Goal: Task Accomplishment & Management: Complete application form

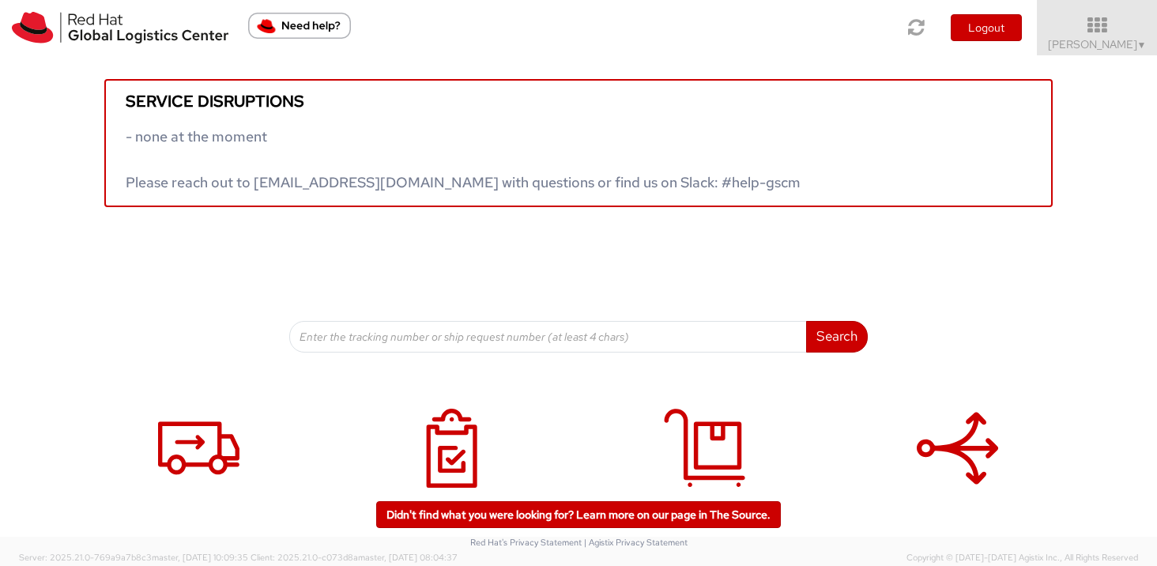
scroll to position [55, 0]
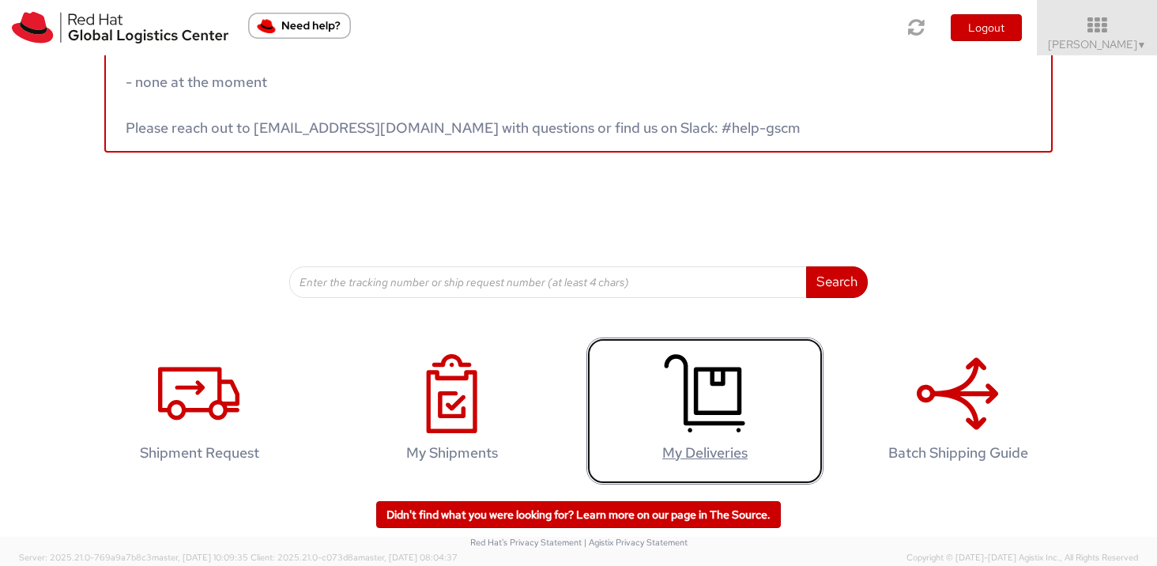
click at [710, 399] on icon at bounding box center [704, 393] width 81 height 79
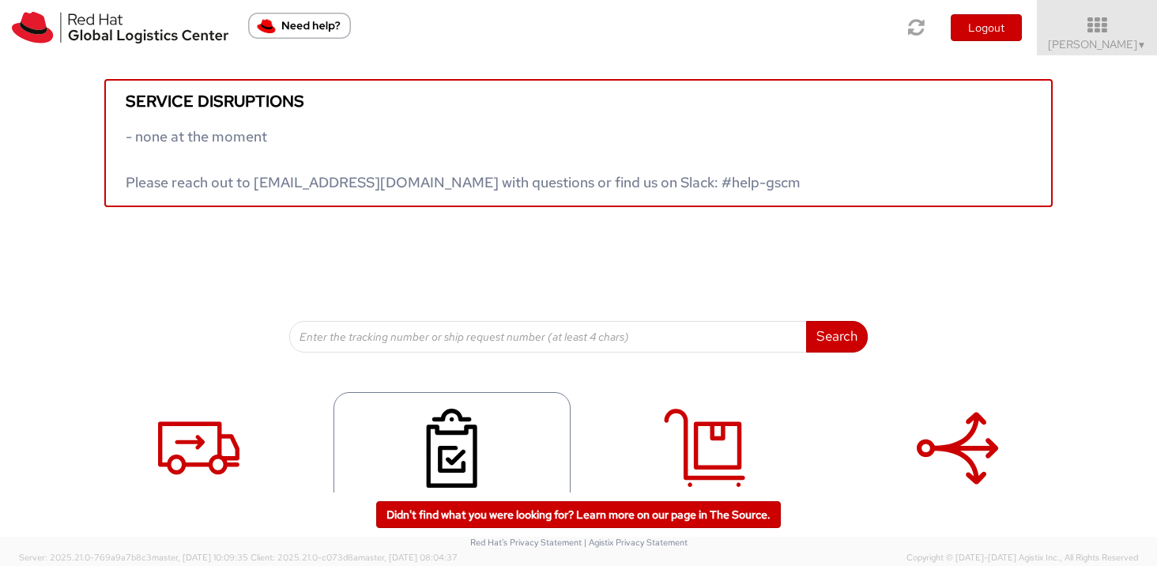
scroll to position [55, 0]
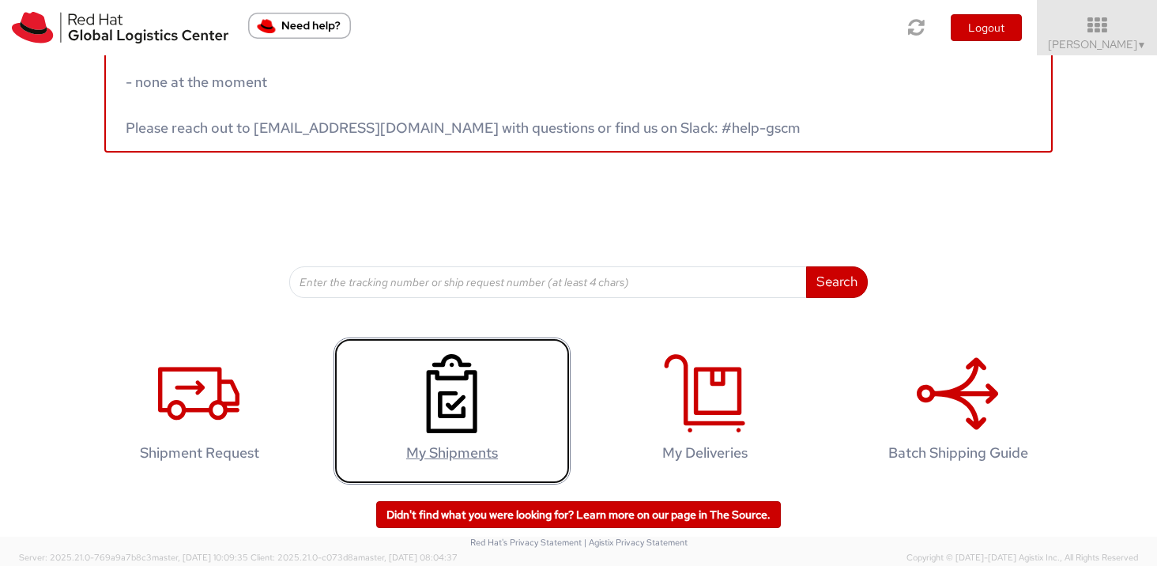
click at [469, 400] on icon at bounding box center [451, 393] width 81 height 79
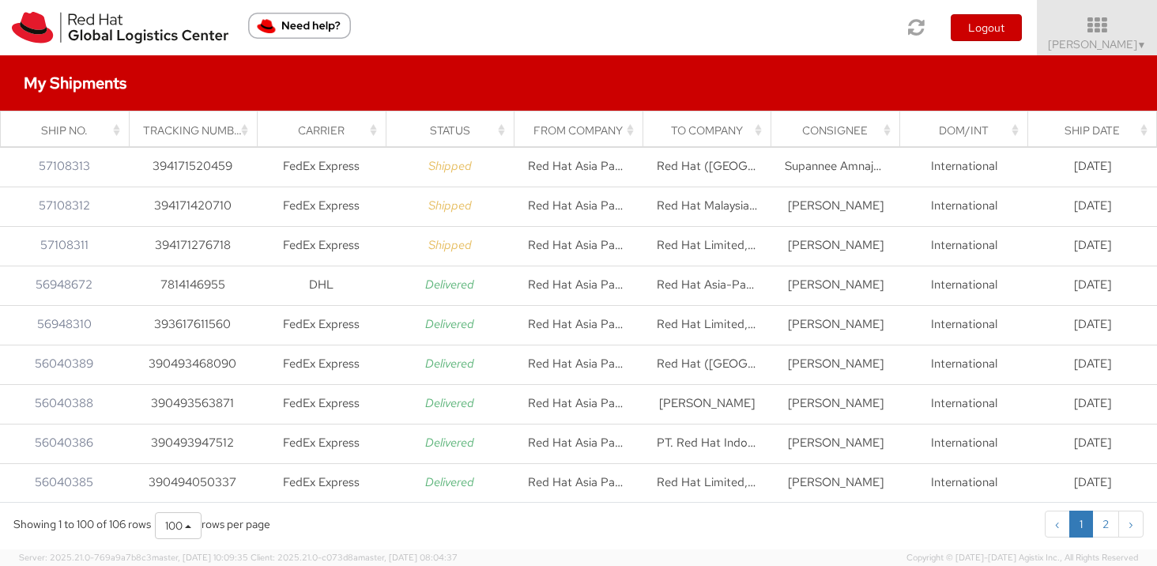
scroll to position [2, 0]
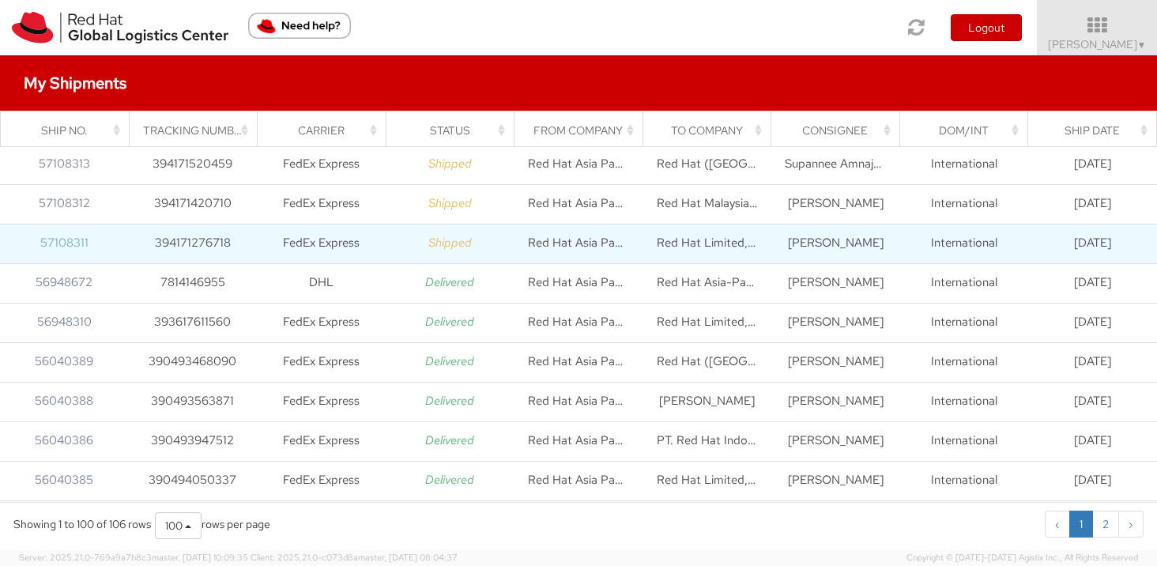
click at [79, 244] on link "57108311" at bounding box center [64, 243] width 48 height 16
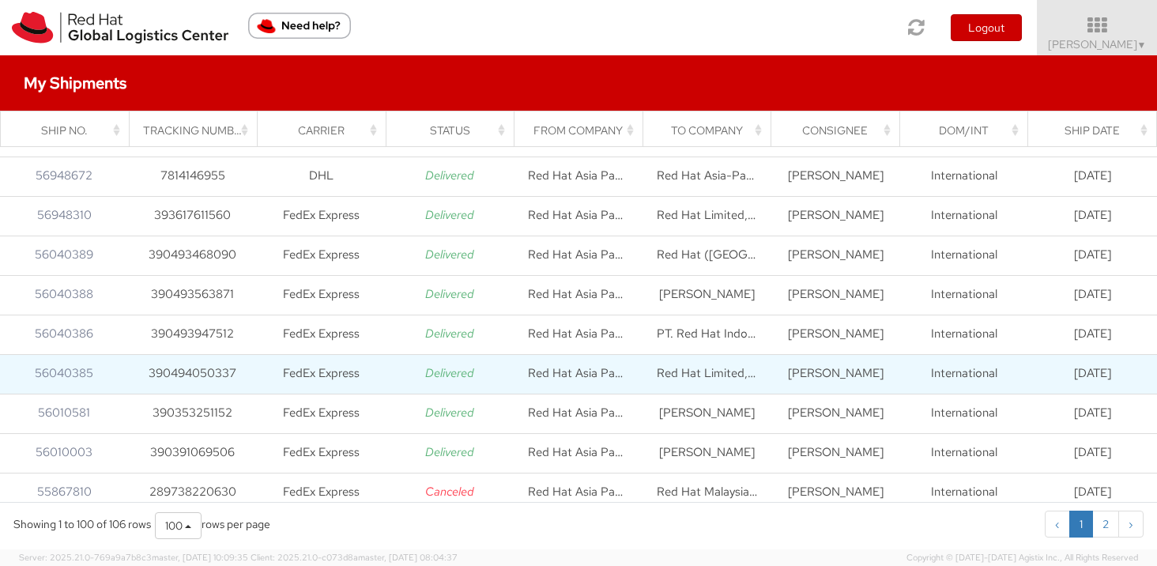
scroll to position [126, 0]
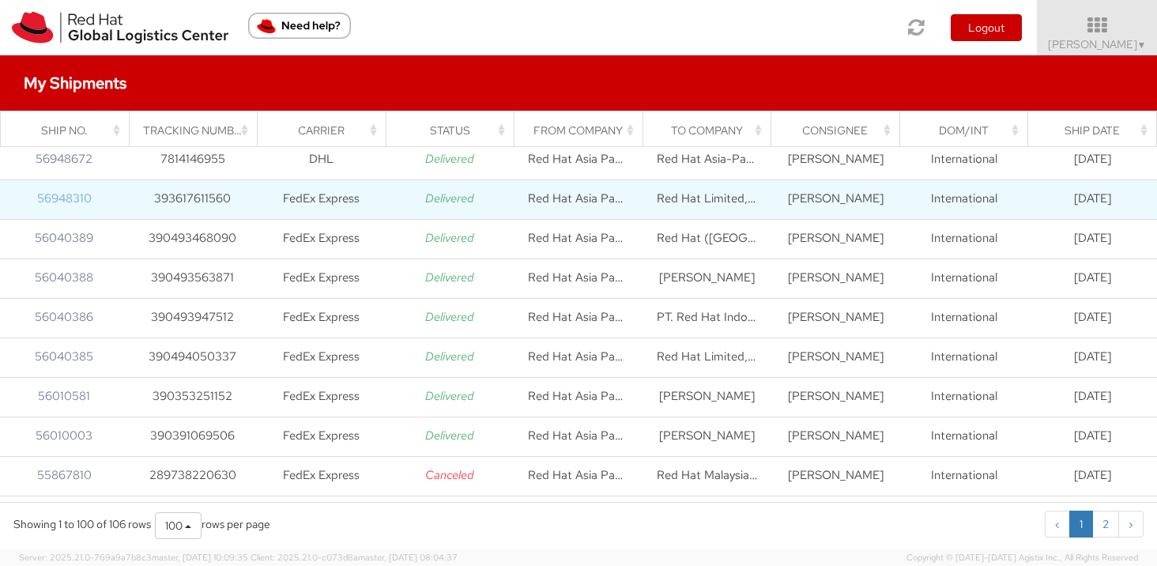
click at [60, 197] on link "56948310" at bounding box center [64, 198] width 55 height 16
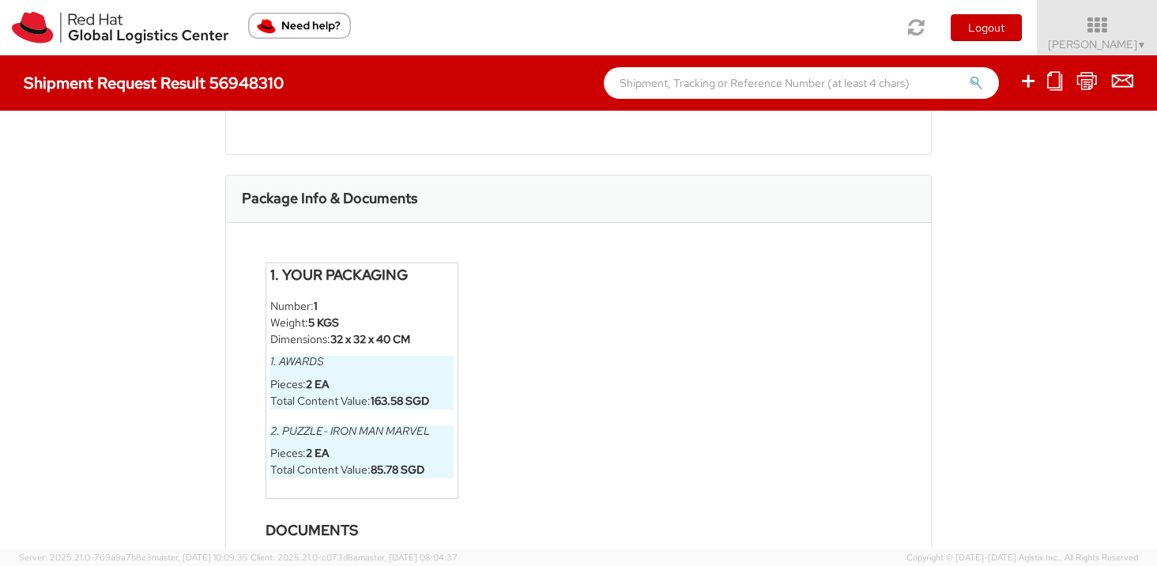
scroll to position [842, 0]
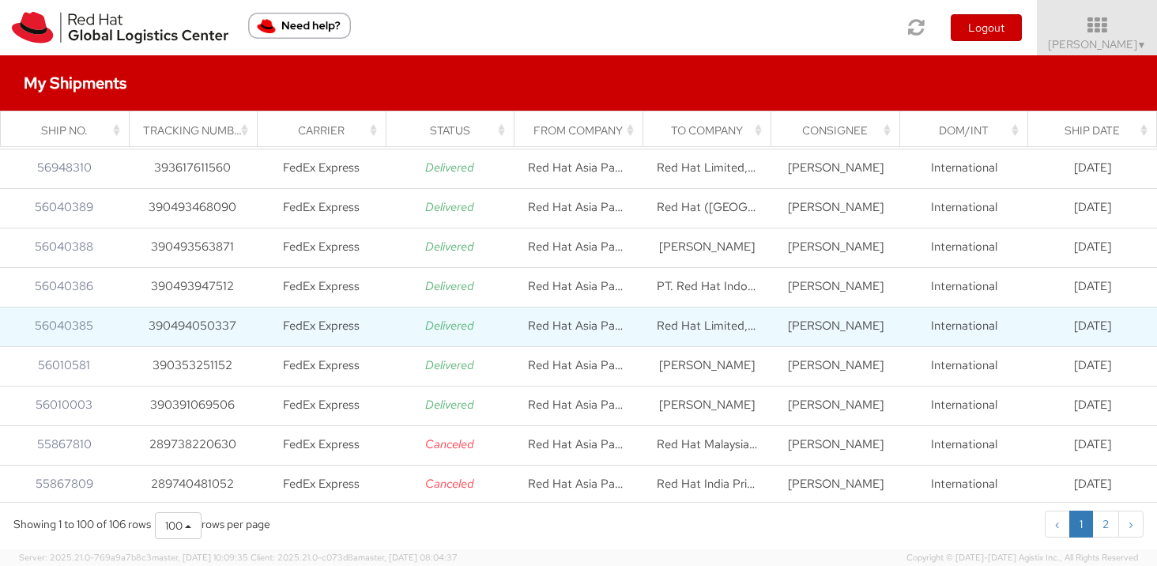
scroll to position [156, 0]
click at [82, 328] on link "56040385" at bounding box center [64, 326] width 58 height 16
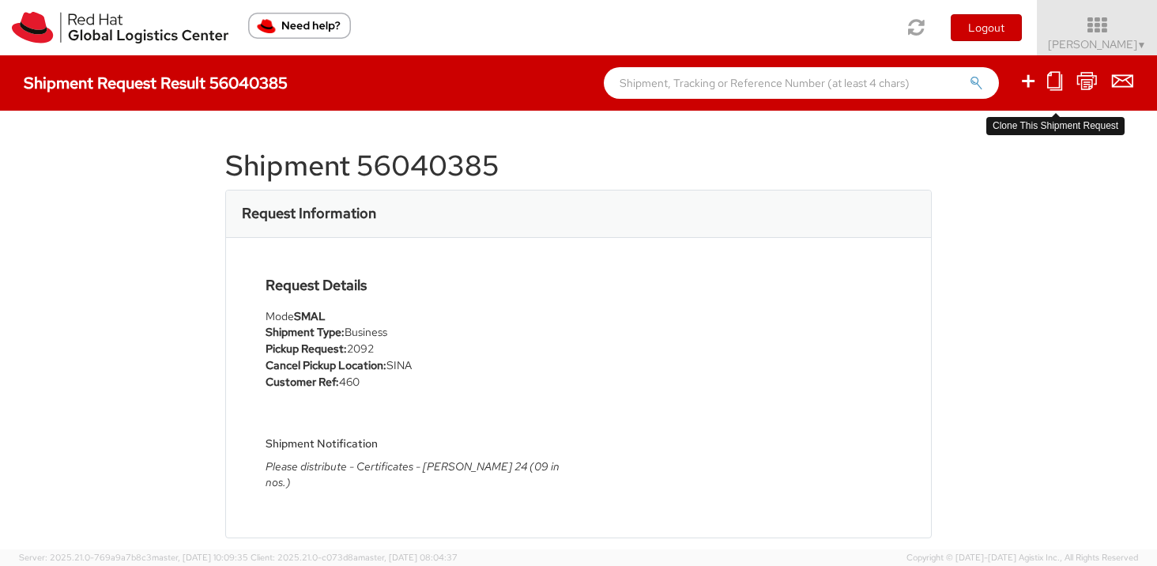
click at [1056, 87] on icon at bounding box center [1054, 81] width 15 height 20
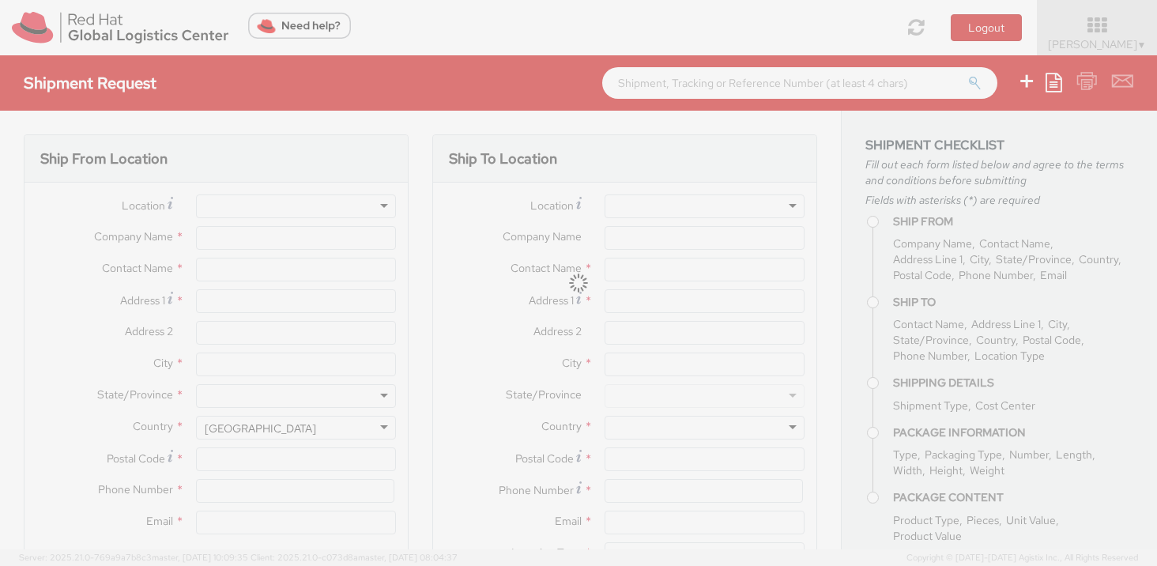
type input "Red Hat Asia Pacific Pte Ltd"
type input "[PERSON_NAME]"
type input "[STREET_ADDRESS]"
type input "CapitaSpring"
type input "[GEOGRAPHIC_DATA]"
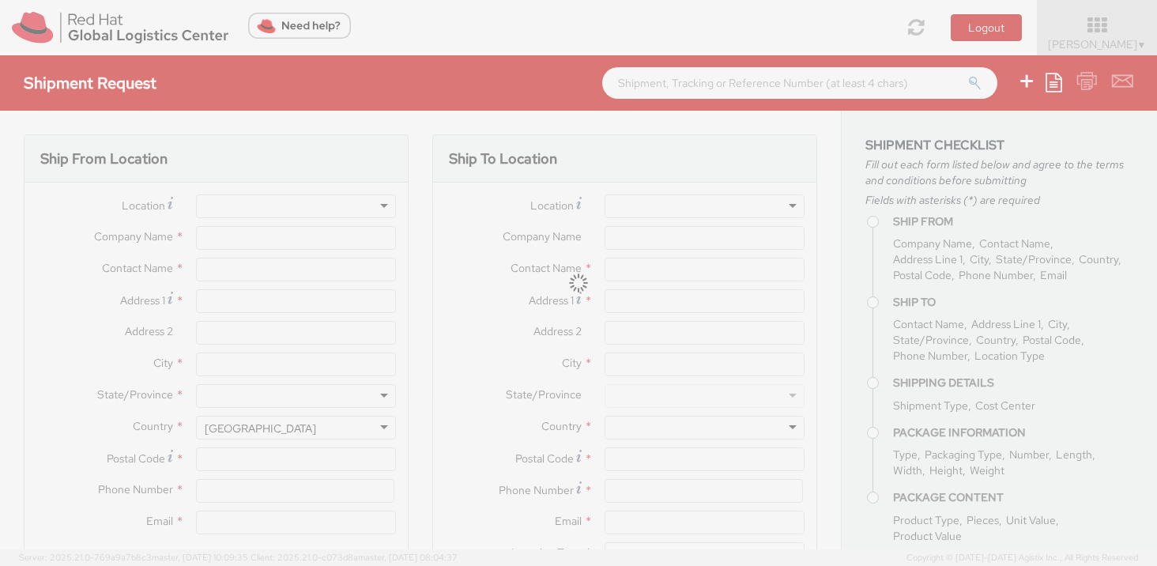
type input "048948"
type input "6564904857"
type input "[EMAIL_ADDRESS][DOMAIN_NAME]"
type input "Red Hat Limited, Korea Branch"
type input "[PERSON_NAME]"
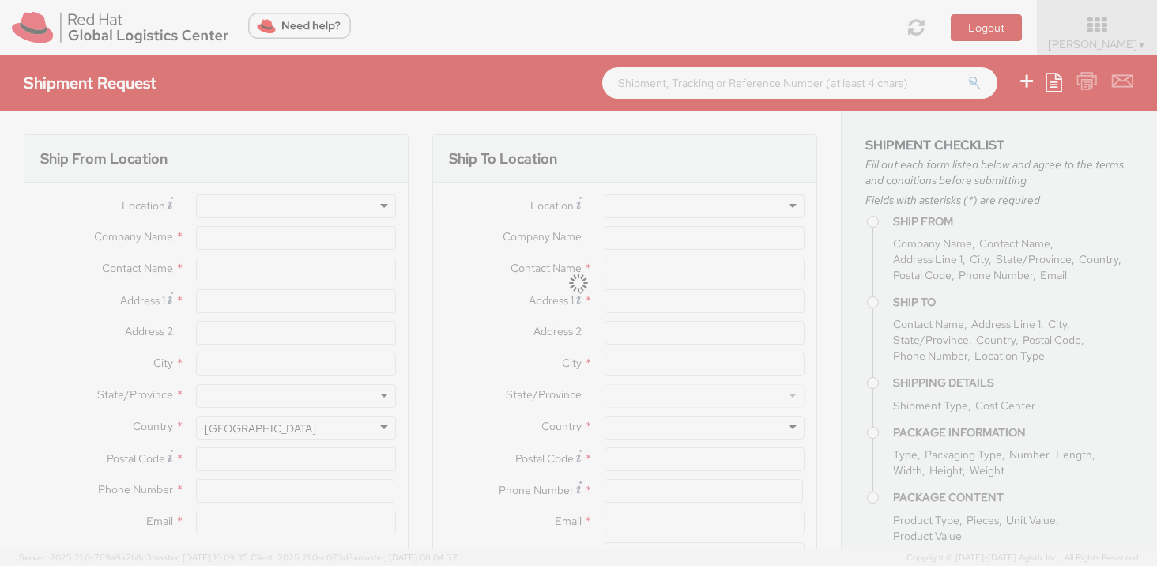
type input "9F, Three IFC, 10 Gukje-geumyung-ro"
type input "Yeongdeungpo-gu"
type input "[GEOGRAPHIC_DATA]"
type input "07326"
type input "82234902981"
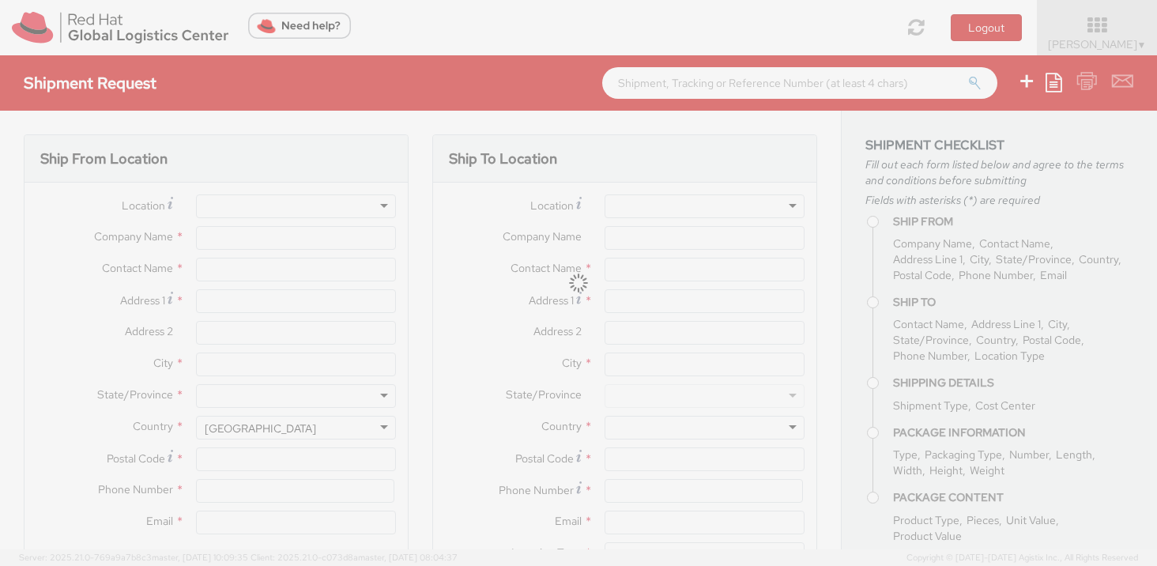
type input "[EMAIL_ADDRESS][DOMAIN_NAME],[EMAIL_ADDRESS][DOMAIN_NAME]"
type textarea "Please distribute - Certificates - [PERSON_NAME] 24 (09 in nos.)"
type input "2092"
type input "1"
type input "24.13"
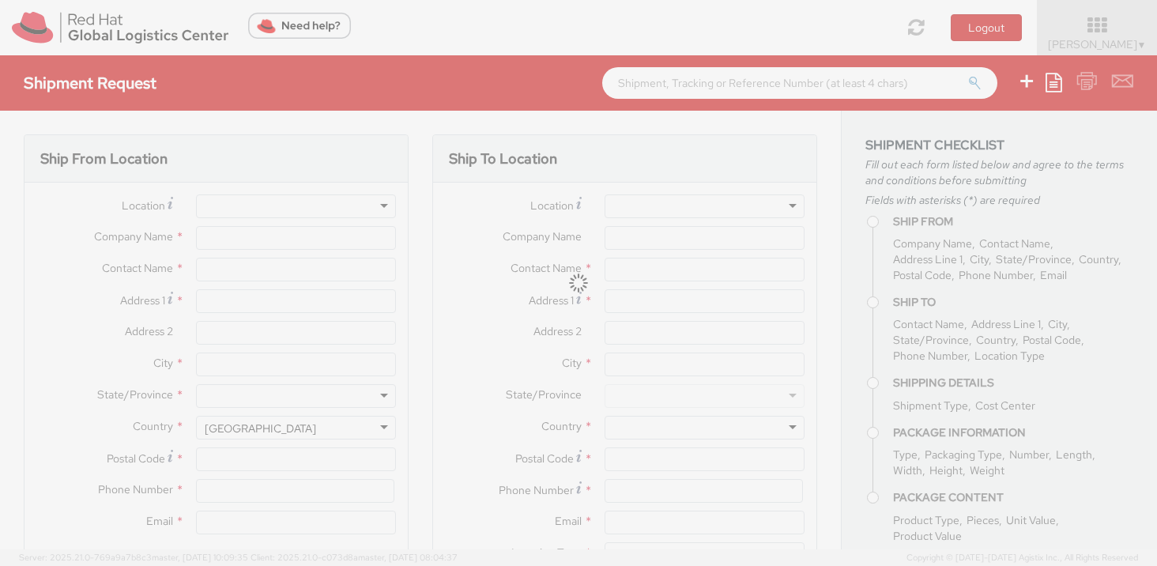
type input "31.75"
type input "0.64"
select select "CM"
type input "0.5"
select select "KGS"
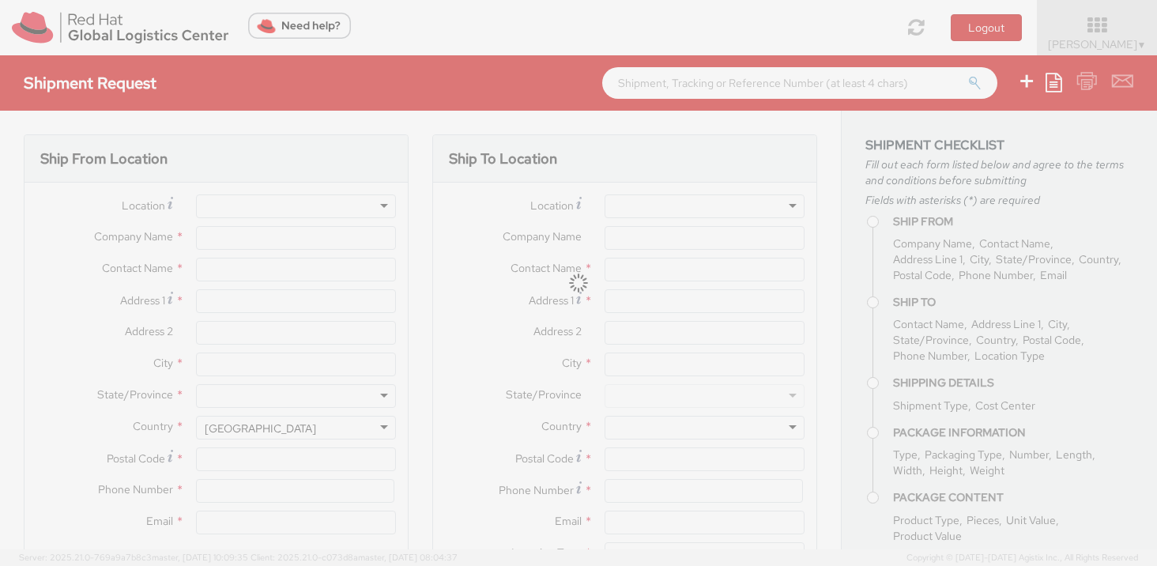
type input "Certificates"
select select
type input "9"
type input "4.00"
type input "36.00"
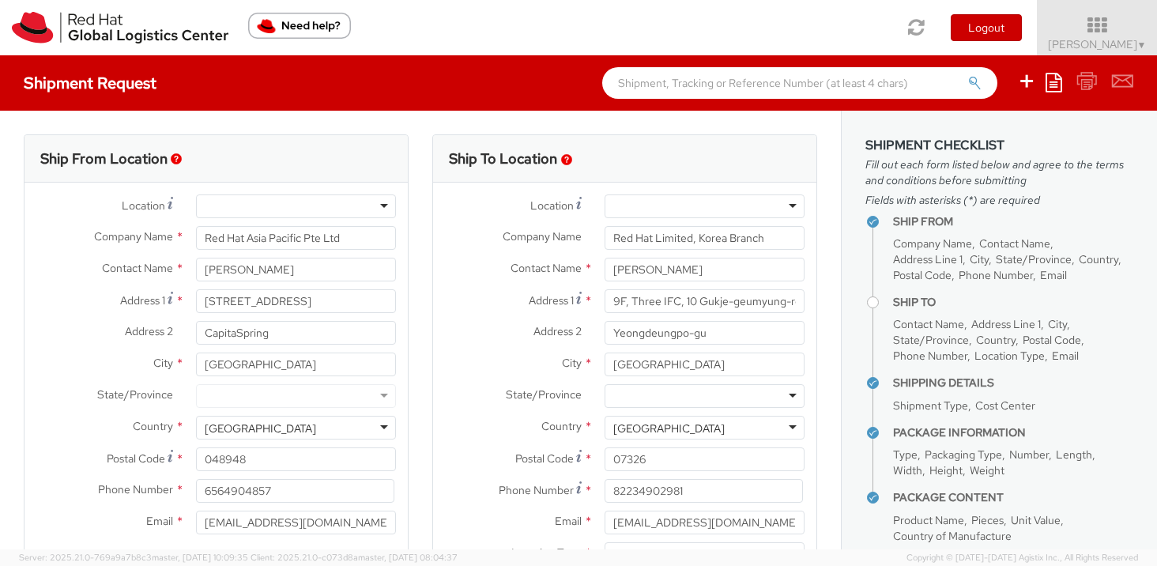
select select
select select "DOCUMENT"
select select "460"
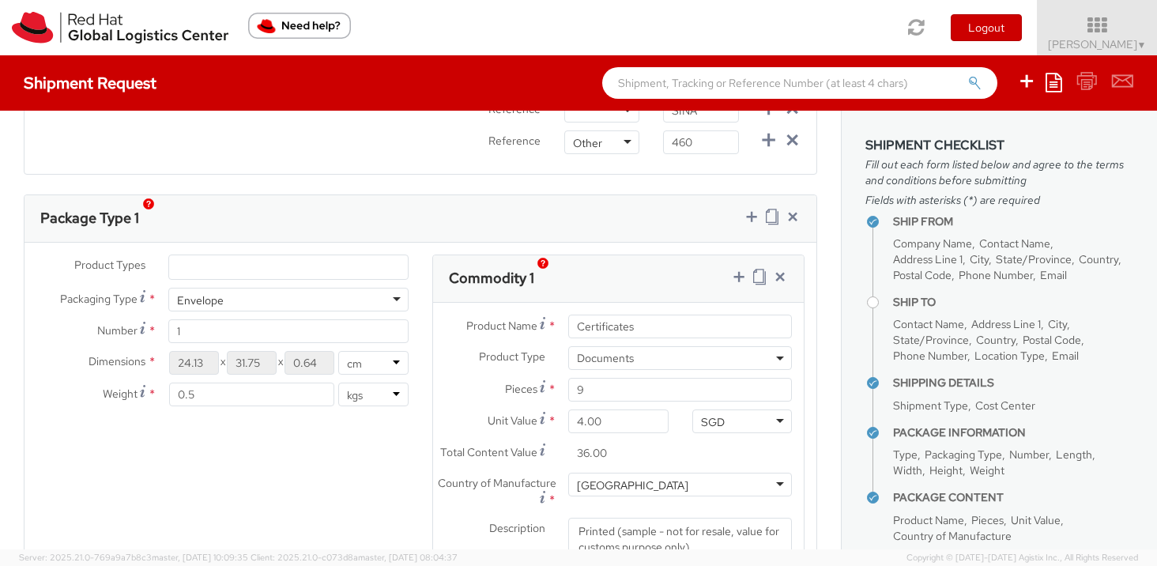
scroll to position [848, 0]
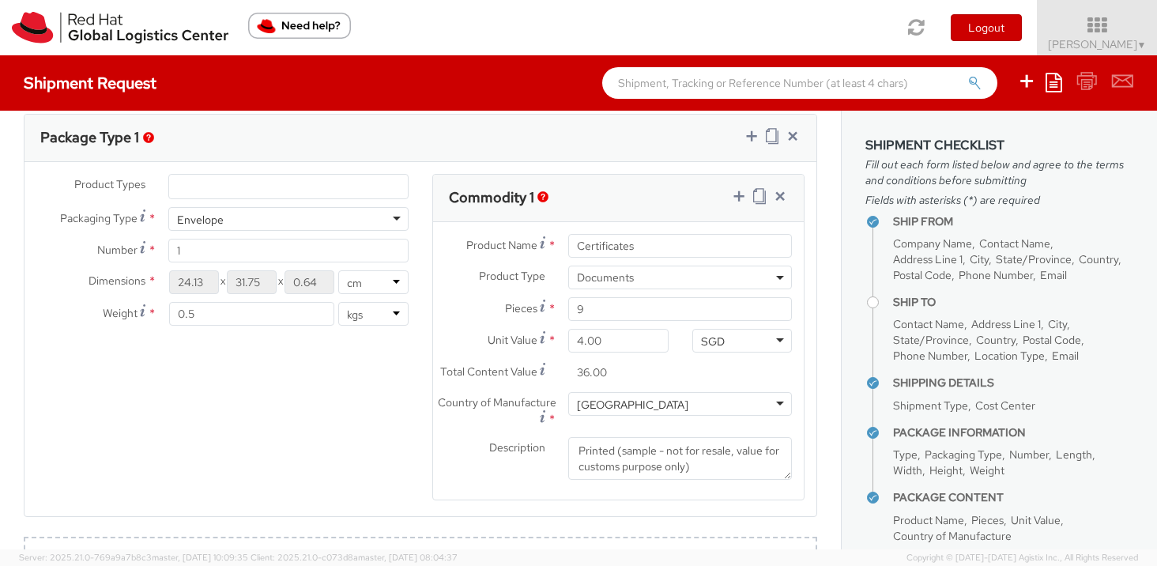
click at [281, 183] on ul at bounding box center [288, 187] width 239 height 24
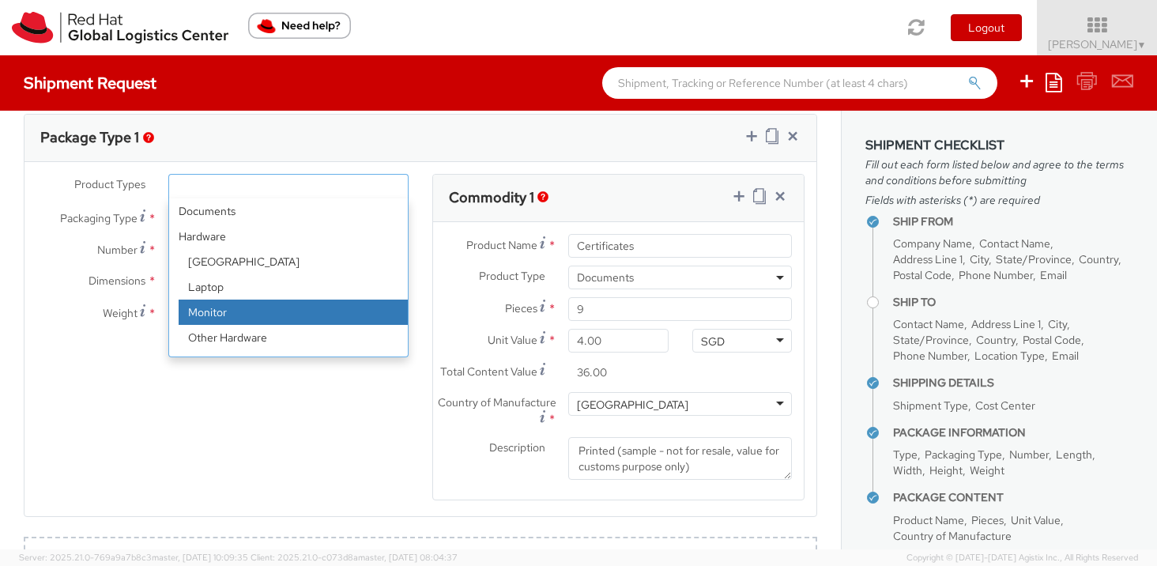
scroll to position [70, 0]
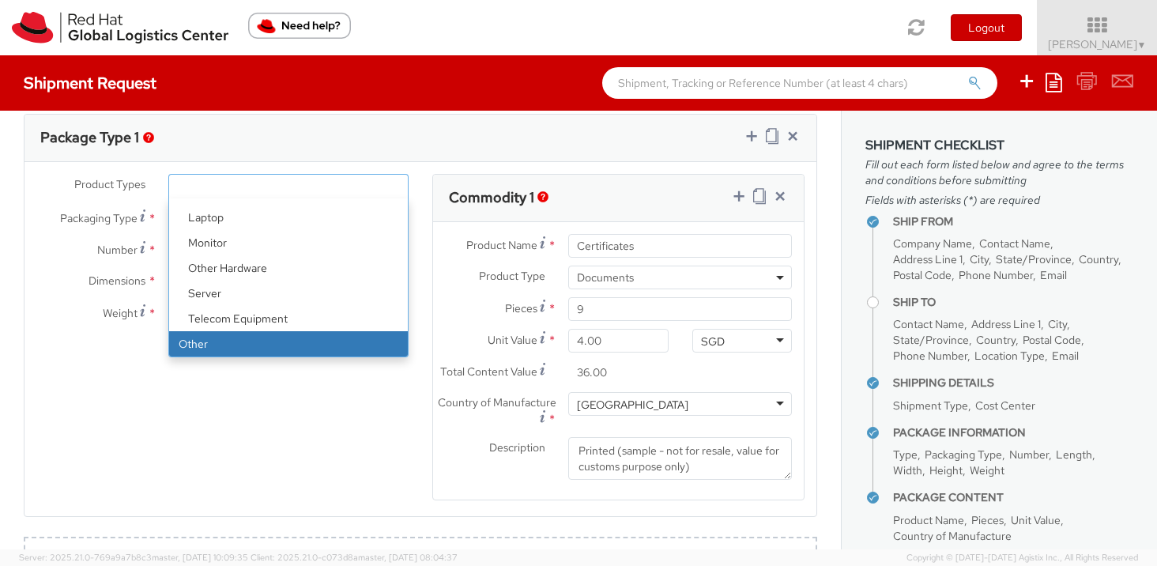
select select "OTHER"
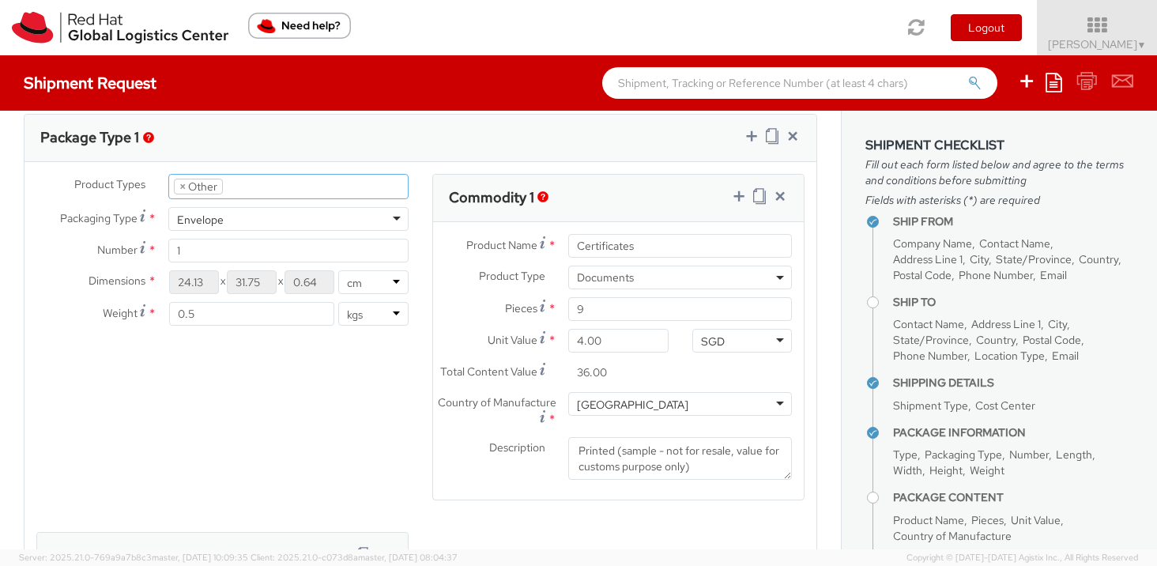
scroll to position [126, 0]
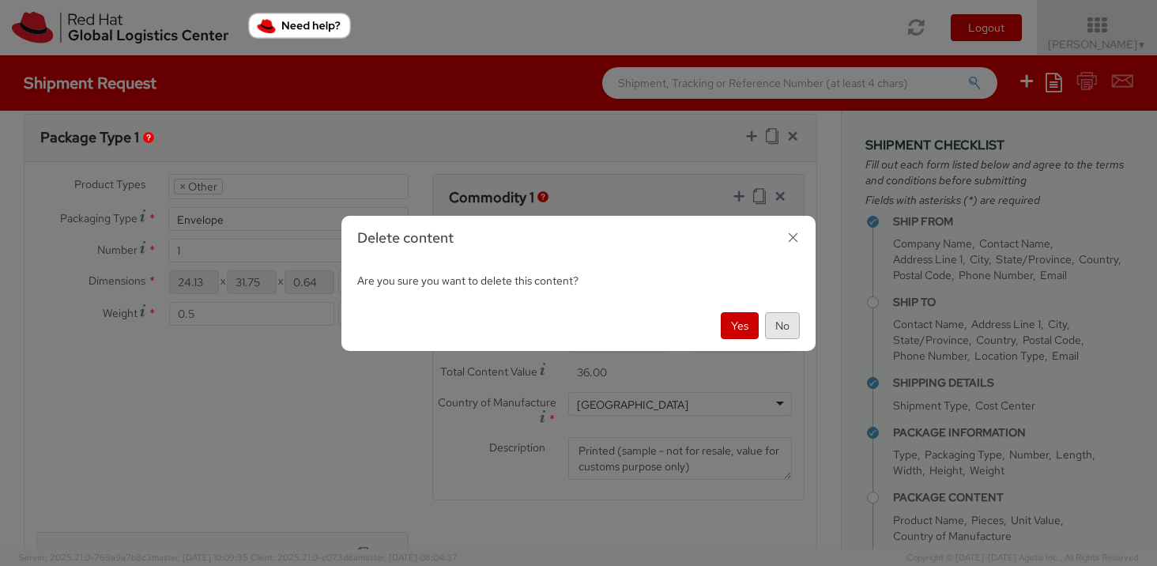
click at [782, 322] on button "No" at bounding box center [782, 325] width 35 height 27
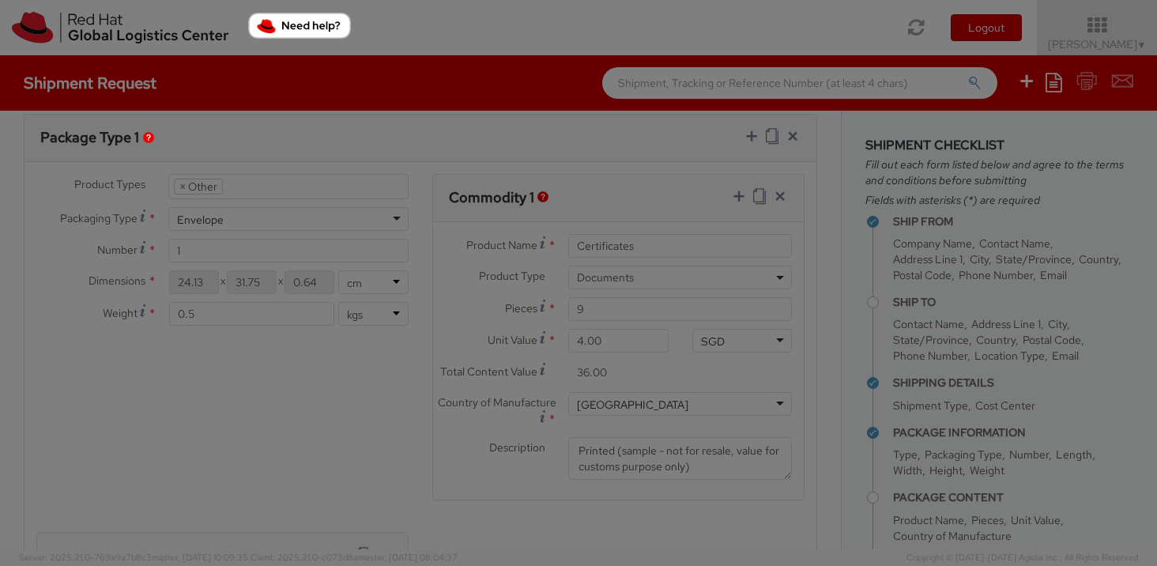
select select "DOCUMENT"
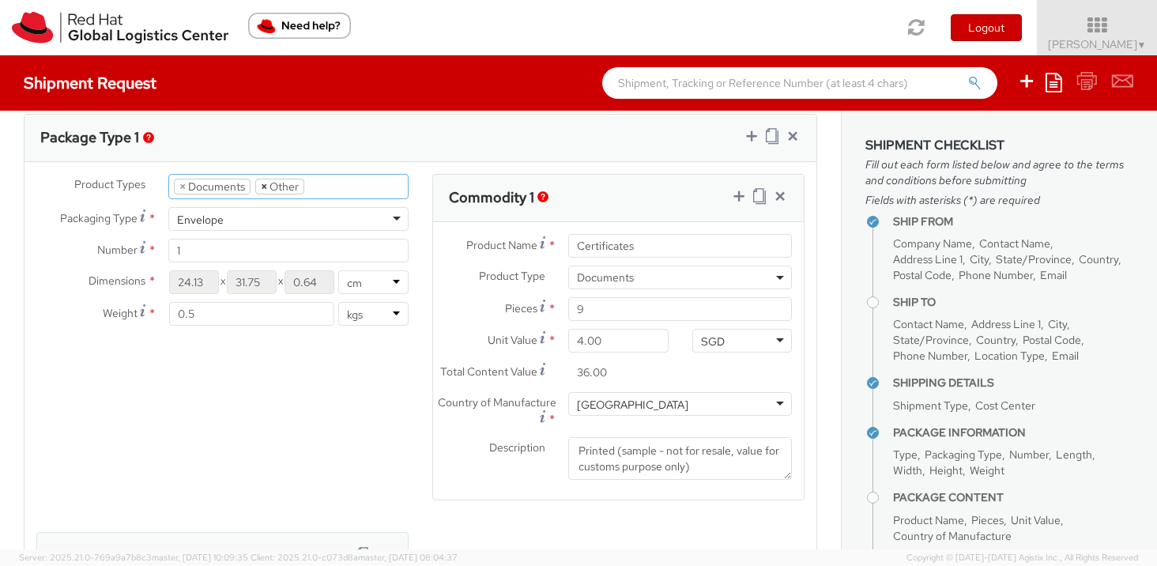
click at [262, 186] on span "×" at bounding box center [264, 186] width 6 height 14
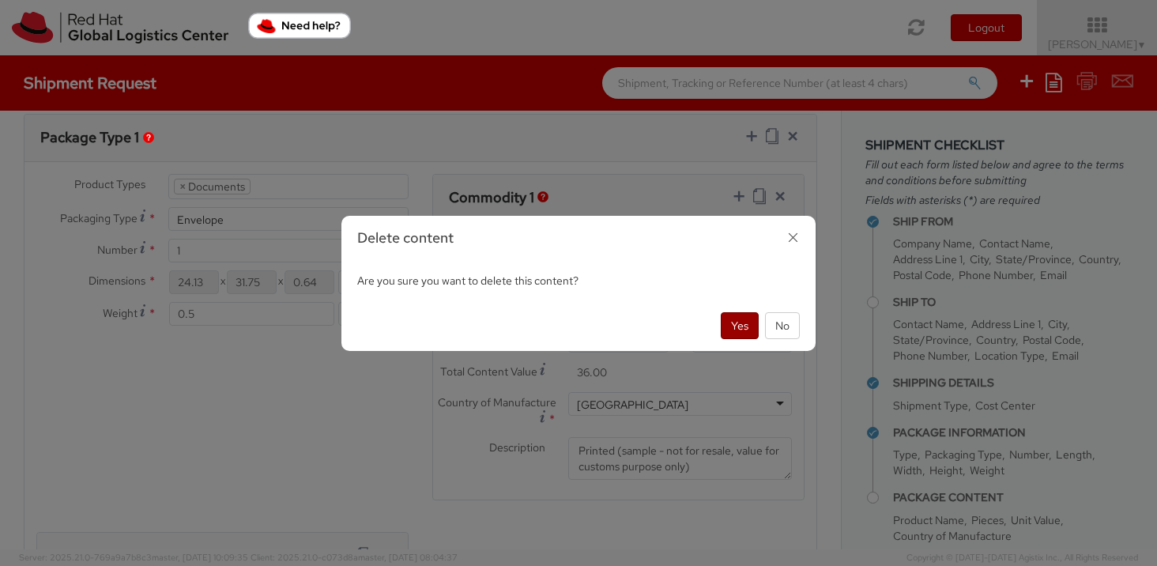
click at [746, 325] on button "Yes" at bounding box center [740, 325] width 38 height 27
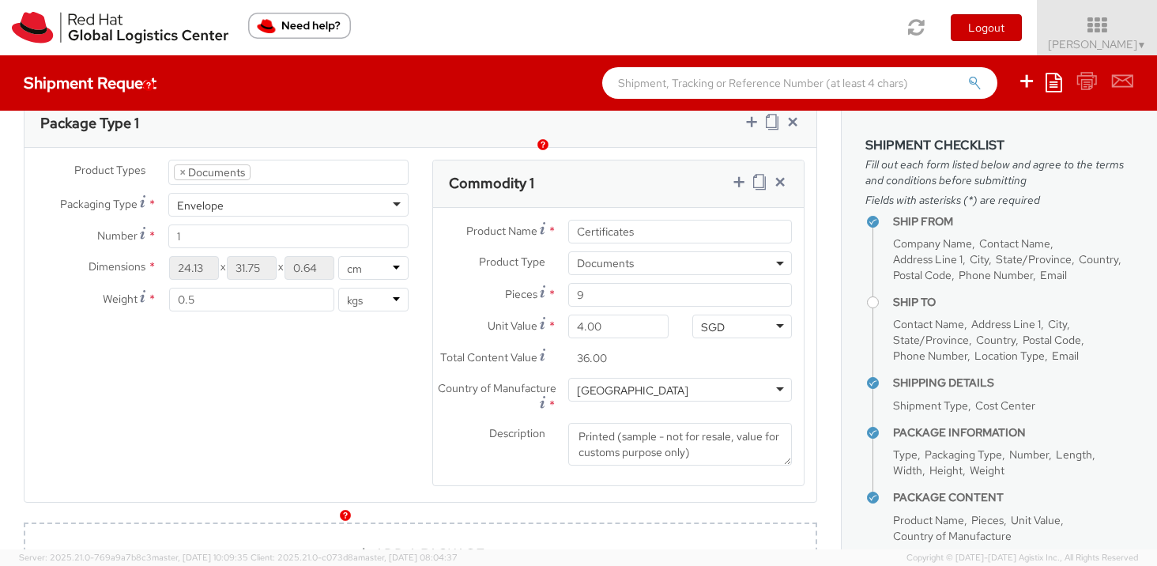
scroll to position [906, 0]
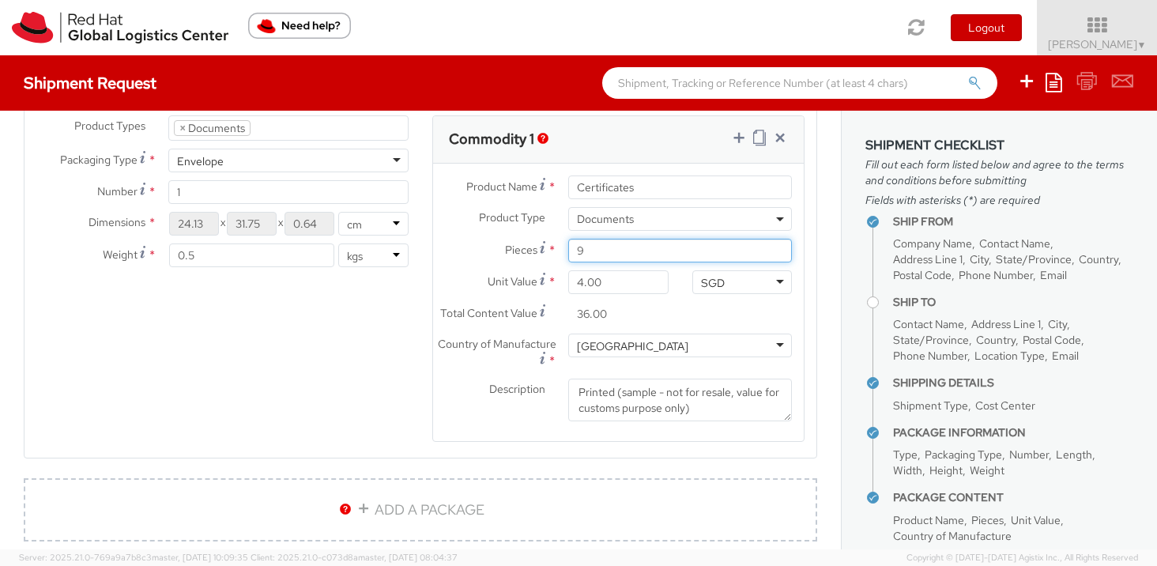
drag, startPoint x: 598, startPoint y: 248, endPoint x: 566, endPoint y: 248, distance: 32.4
click at [566, 248] on div "9" at bounding box center [679, 251] width 247 height 24
type input "7"
type input "28.00"
type input "7"
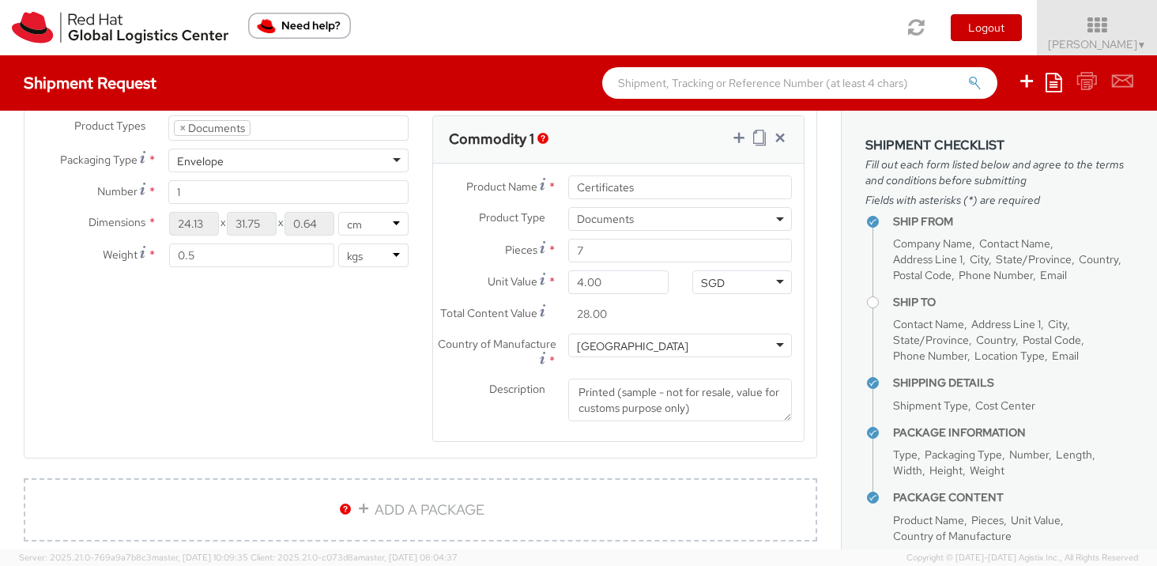
click at [256, 402] on div "Product Types * Documents Docking Station Laptop Monitor Other Hardware Server …" at bounding box center [420, 288] width 792 height 347
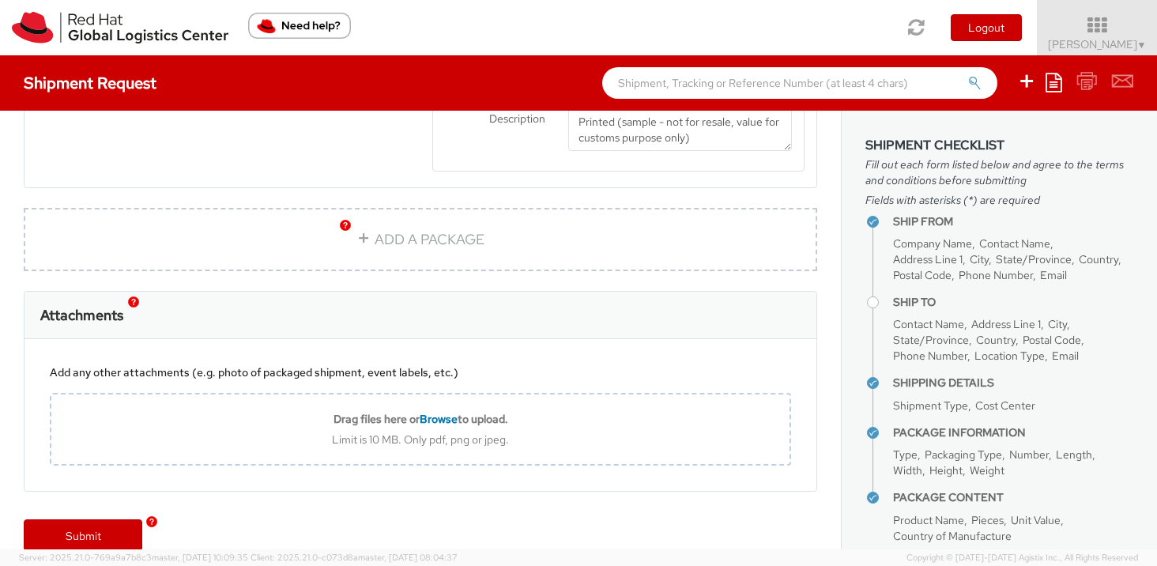
scroll to position [1202, 0]
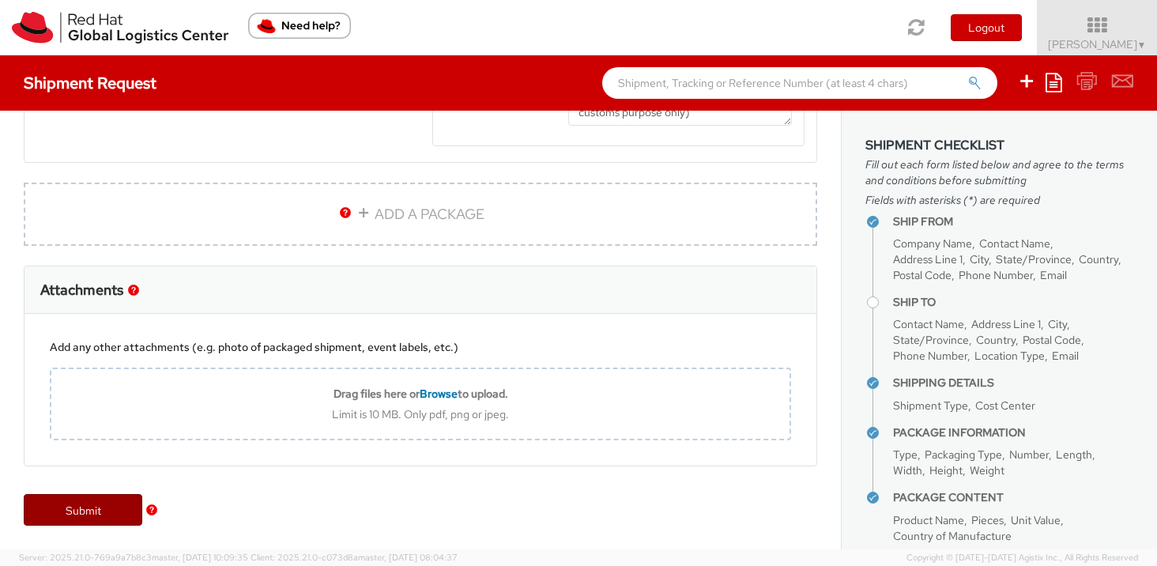
click at [96, 510] on link "Submit" at bounding box center [83, 510] width 119 height 32
click at [70, 507] on link "Submit" at bounding box center [83, 510] width 119 height 32
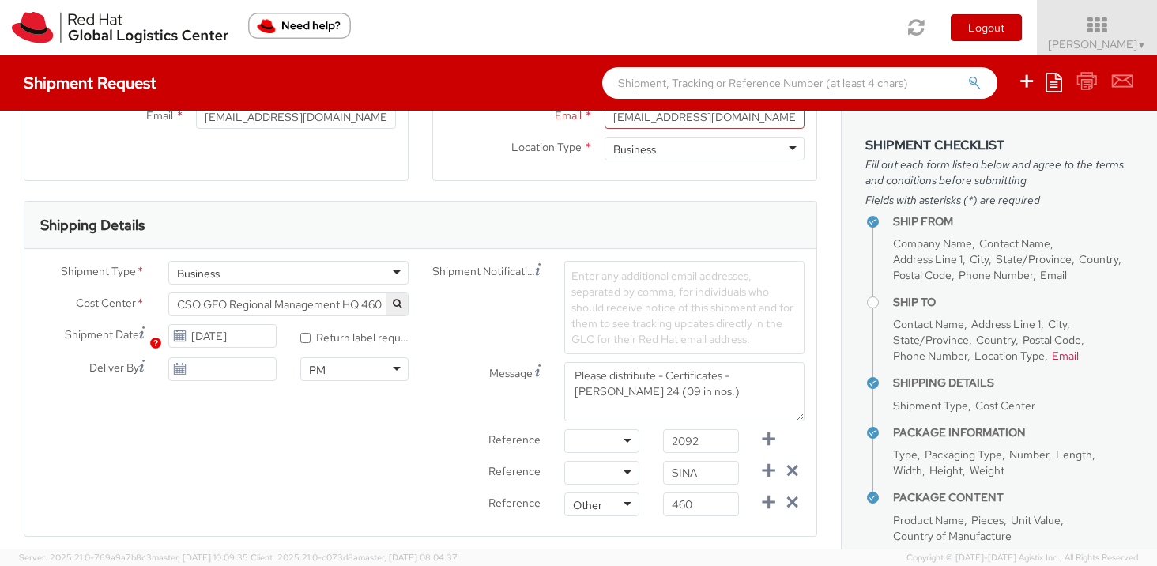
scroll to position [222, 0]
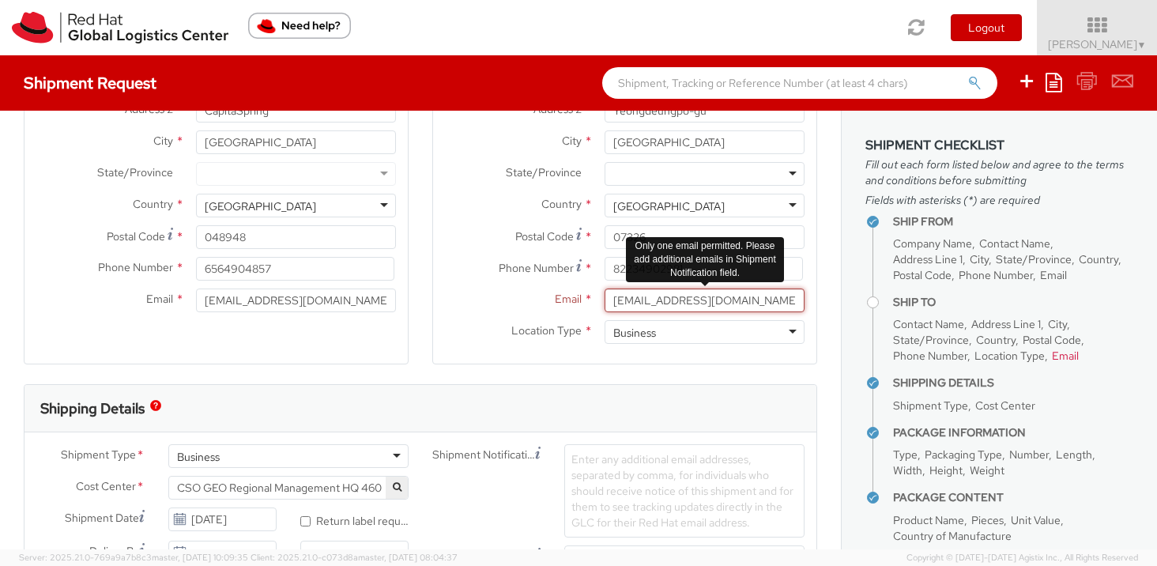
click at [713, 298] on input "[EMAIL_ADDRESS][DOMAIN_NAME],[EMAIL_ADDRESS][DOMAIN_NAME]" at bounding box center [704, 300] width 200 height 24
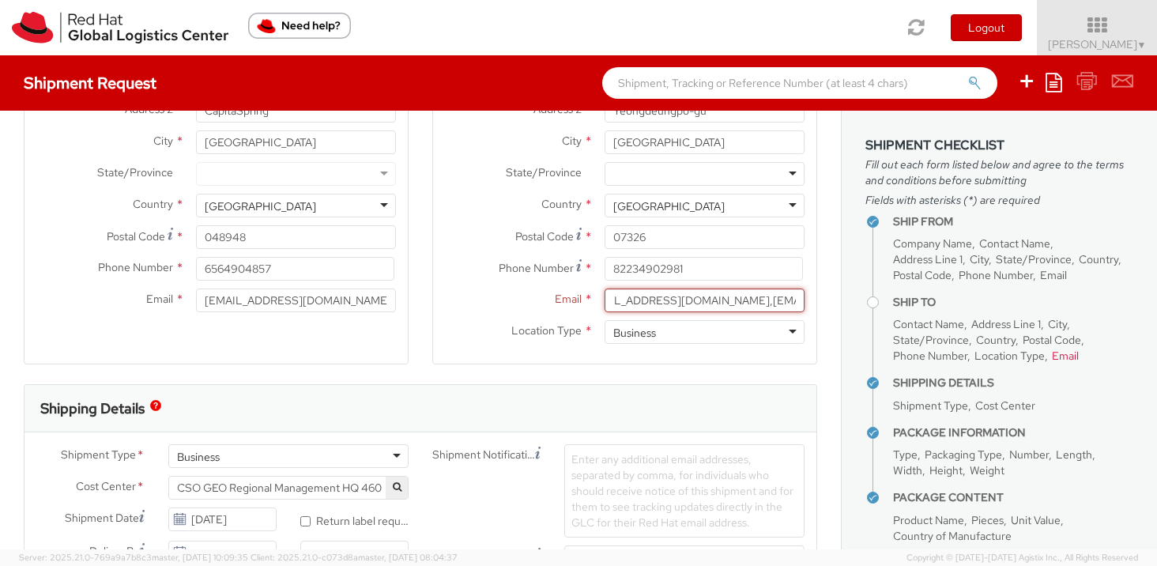
drag, startPoint x: 701, startPoint y: 300, endPoint x: 833, endPoint y: 303, distance: 132.0
type input "[EMAIL_ADDRESS][DOMAIN_NAME]"
click at [381, 352] on div "Ship From Location Location * [GEOGRAPHIC_DATA] - [GEOGRAPHIC_DATA] [GEOGRAPHIC…" at bounding box center [216, 138] width 385 height 452
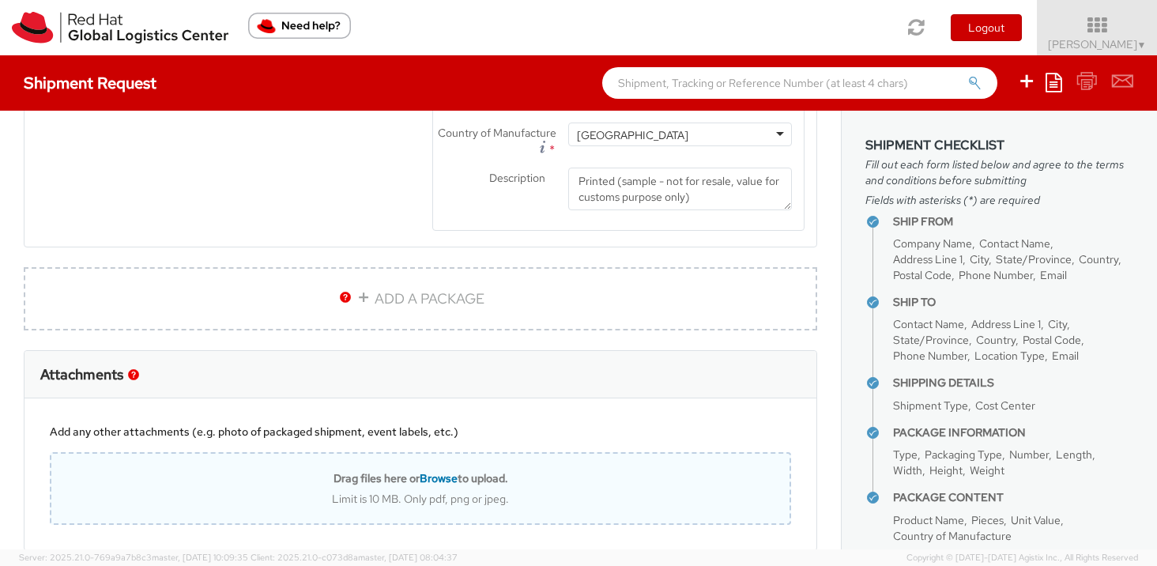
scroll to position [1202, 0]
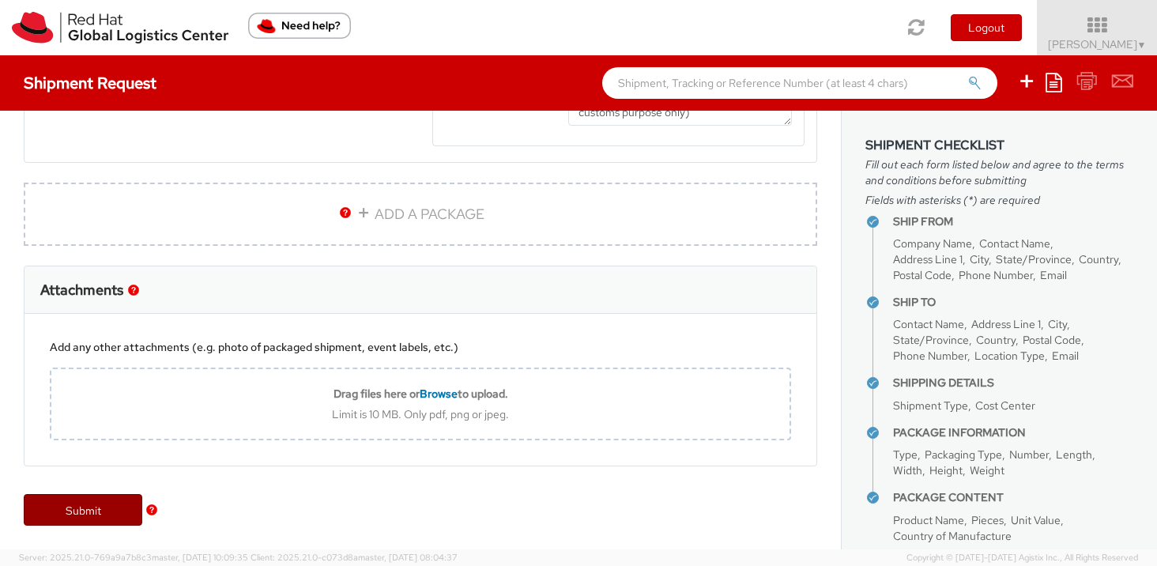
click at [74, 508] on link "Submit" at bounding box center [83, 510] width 119 height 32
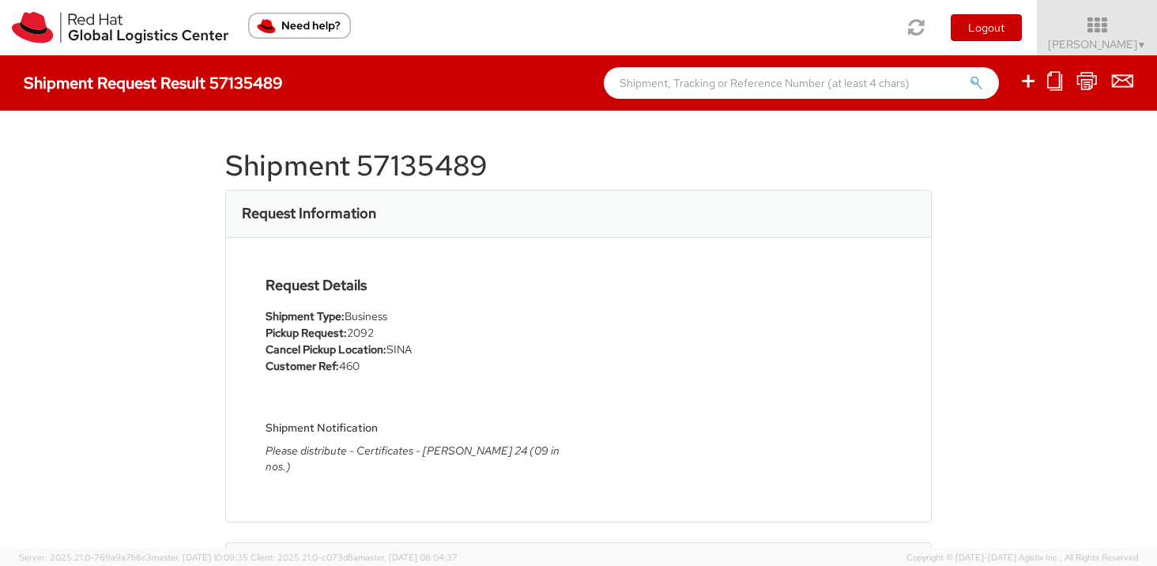
click at [1062, 77] on icon at bounding box center [1054, 81] width 15 height 20
select select
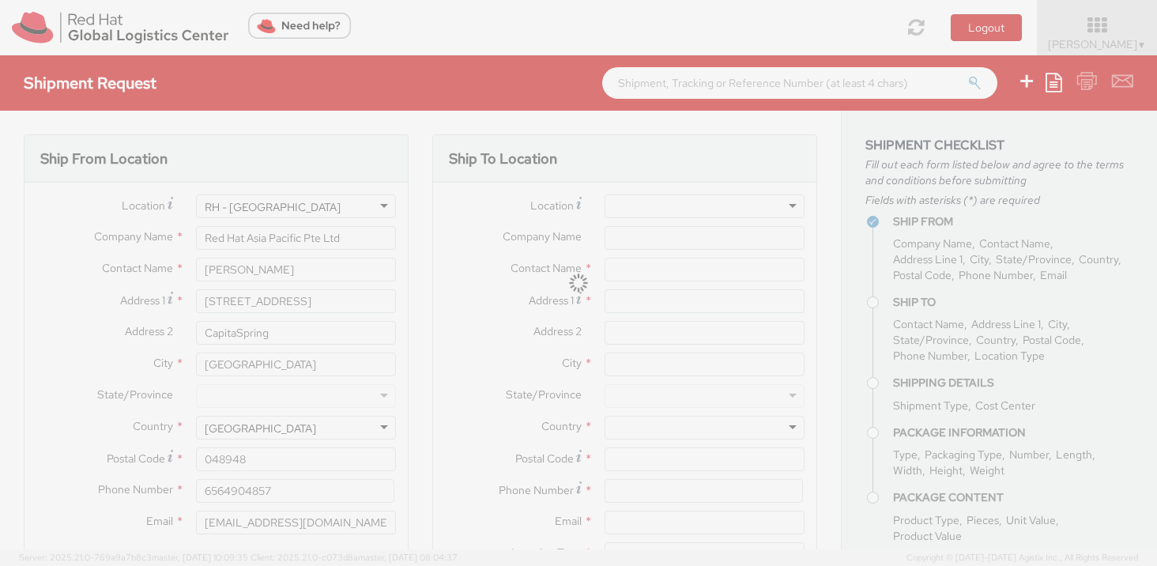
type input "Red Hat Limited, Korea Branch"
type input "[PERSON_NAME]"
type input "9F, Three IFC, 10 Gukje-geumyung-ro"
type input "Yeongdeungpo-gu"
type input "[GEOGRAPHIC_DATA]"
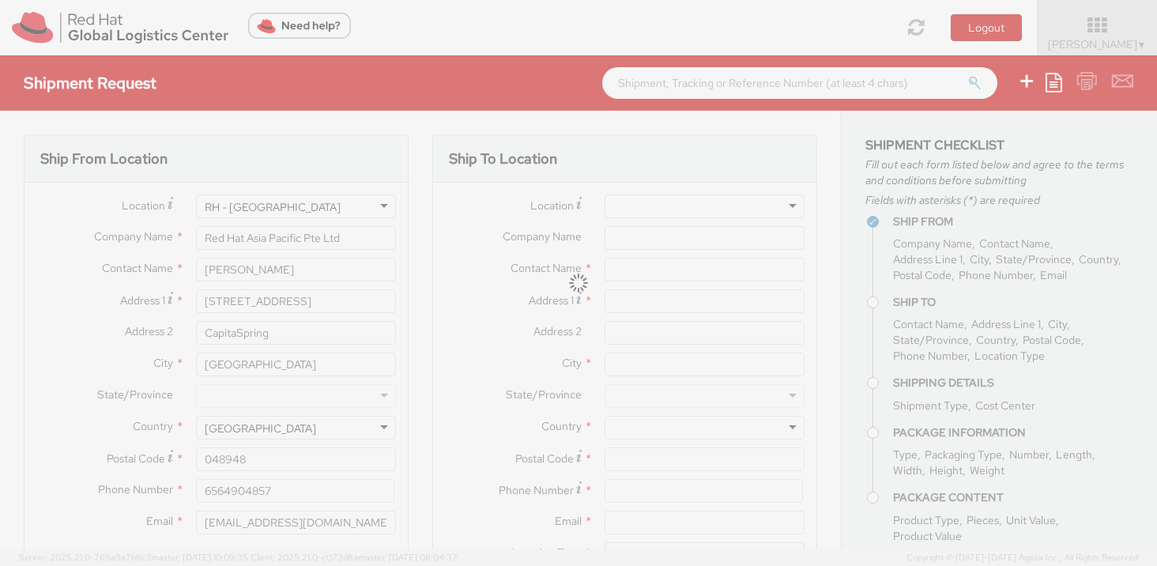
type input "07326"
type input "82234902981"
type input "[EMAIL_ADDRESS][DOMAIN_NAME]"
type textarea "Please distribute - Certificates - [PERSON_NAME] 24 (09 in nos.)"
type input "2092"
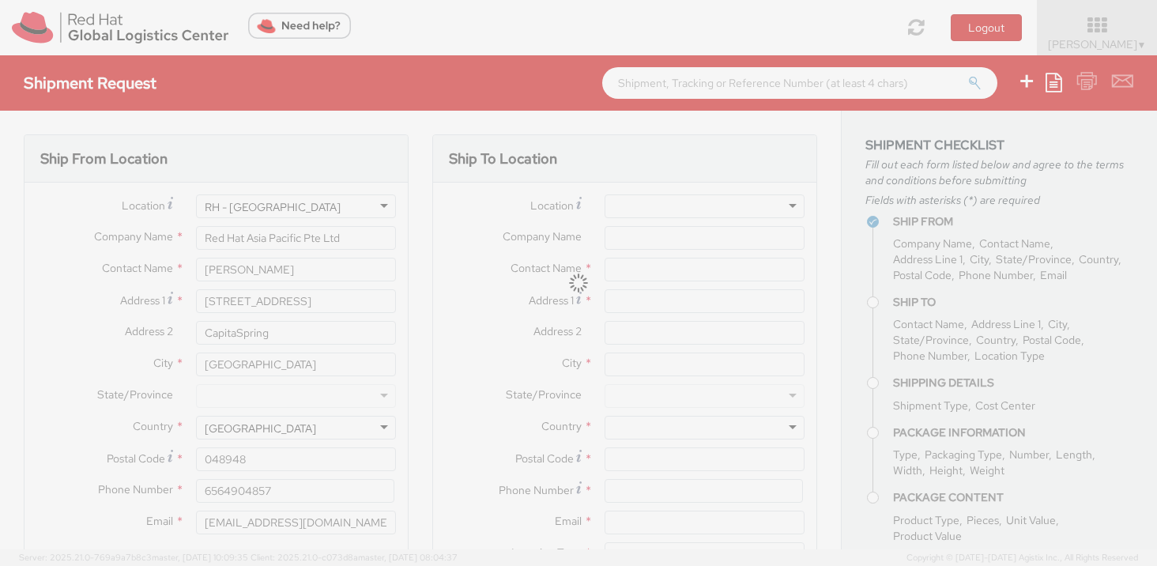
select select "DOCUMENT"
type input "1"
type input "24.13"
type input "31.75"
type input "0.64"
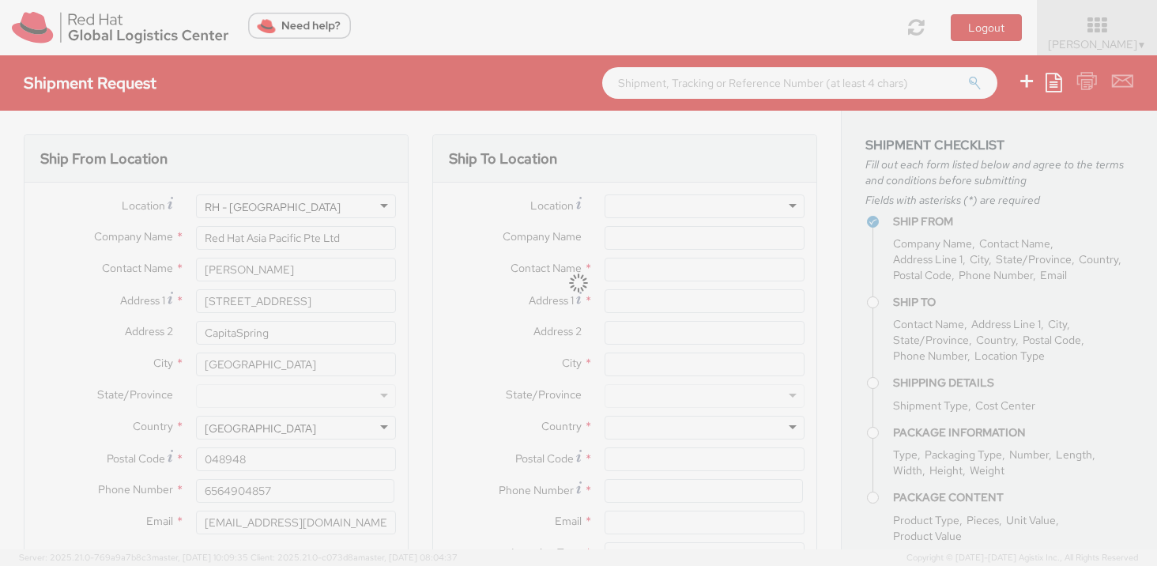
type input "0.5"
type input "Certificates"
select select "DOCUMENT"
type input "7"
type input "4.00"
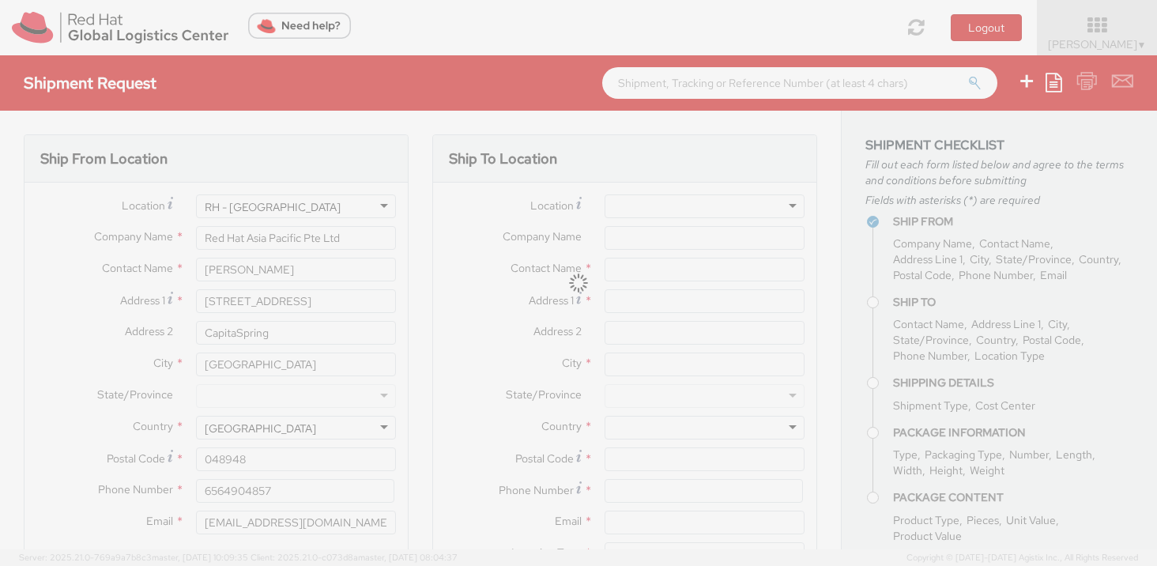
type input "28.00"
select select "460"
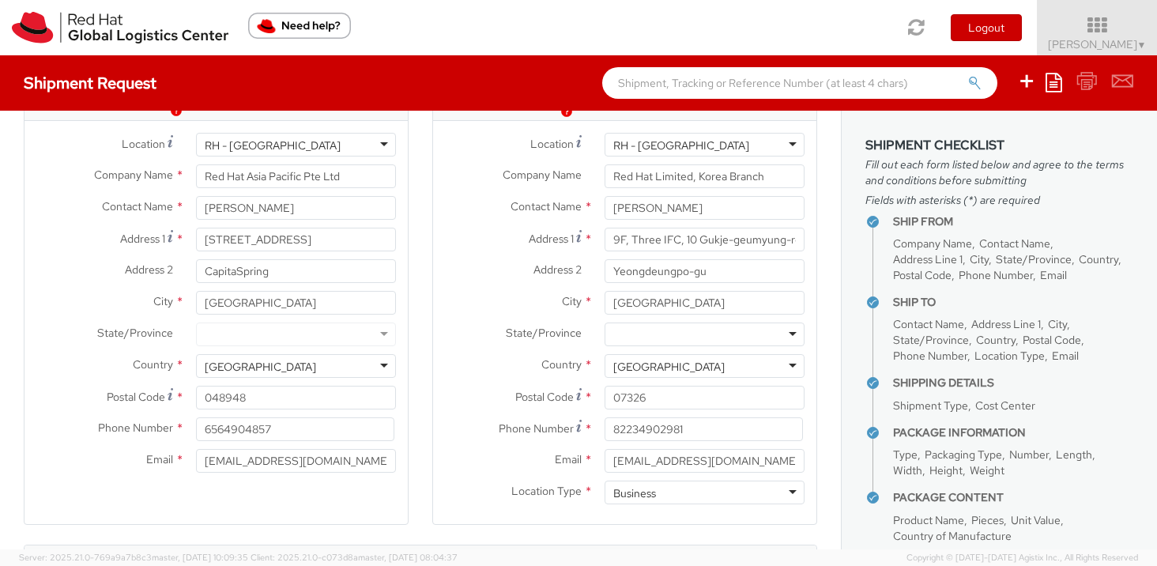
scroll to position [81, 0]
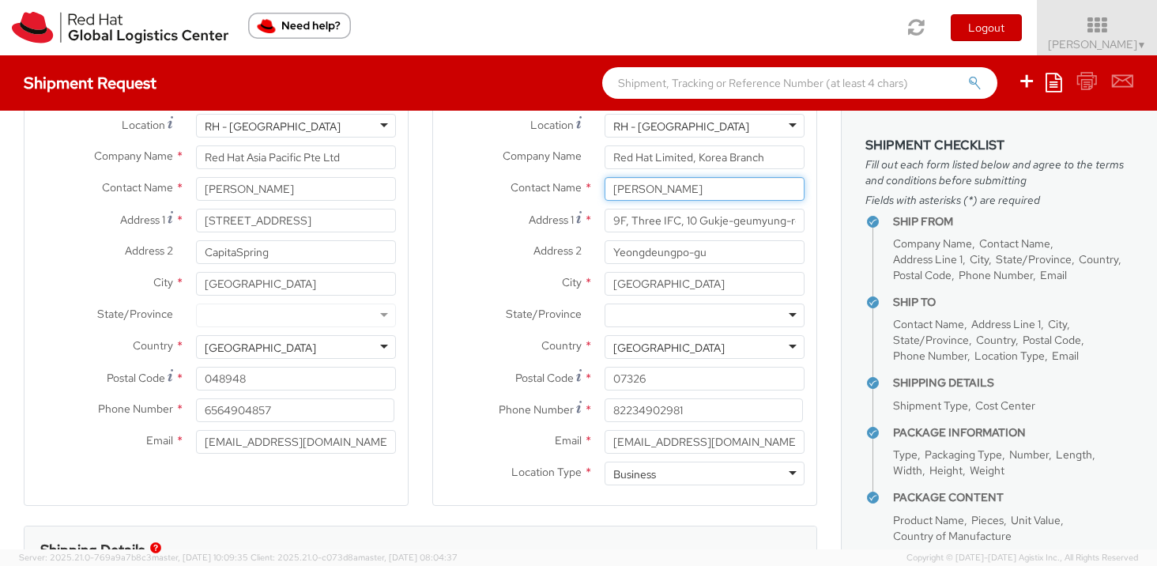
drag, startPoint x: 672, startPoint y: 192, endPoint x: 568, endPoint y: 190, distance: 104.3
click at [568, 190] on div "Contact Name * [PERSON_NAME]" at bounding box center [624, 189] width 383 height 24
type input "[PERSON_NAME]"
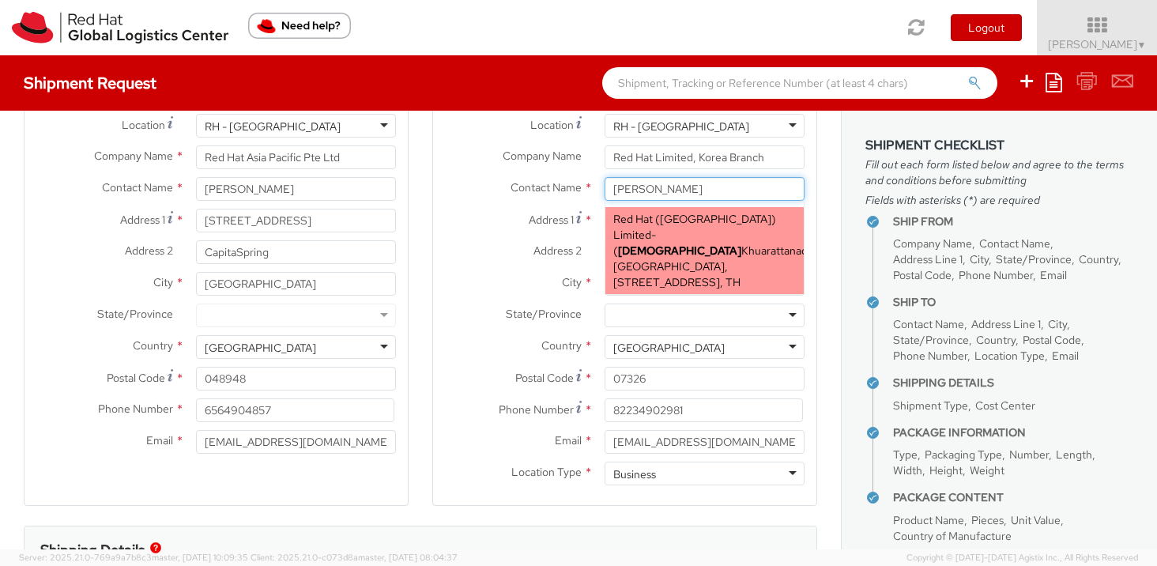
click at [721, 259] on span "[GEOGRAPHIC_DATA], [STREET_ADDRESS], TH" at bounding box center [676, 274] width 127 height 30
type input "Red Hat ([GEOGRAPHIC_DATA]) Limited"
type input "[PERSON_NAME]"
type input "[GEOGRAPHIC_DATA], Level 25 and 26, Unit A"
type input "[STREET_ADDRESS]"
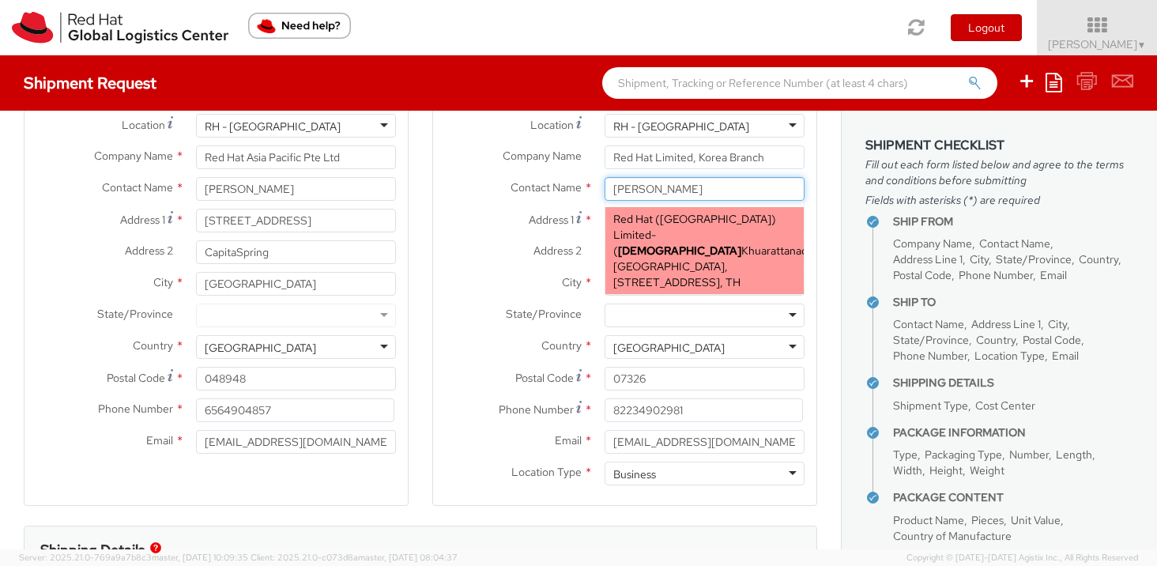
type input "[GEOGRAPHIC_DATA]"
type input "10330"
type input "[EMAIL_ADDRESS][DOMAIN_NAME]"
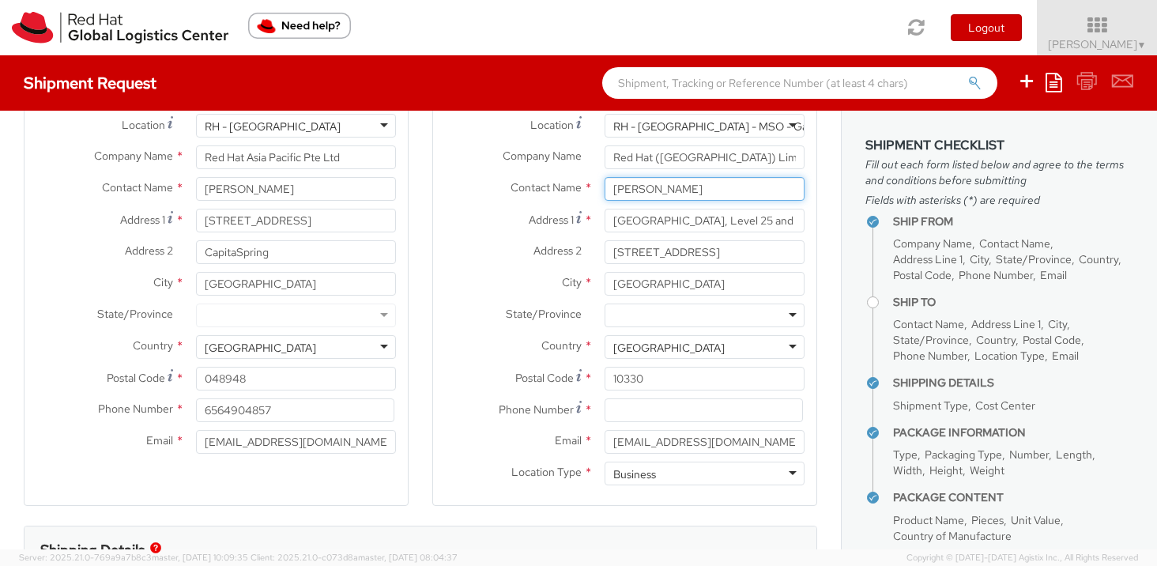
type input "[PERSON_NAME]"
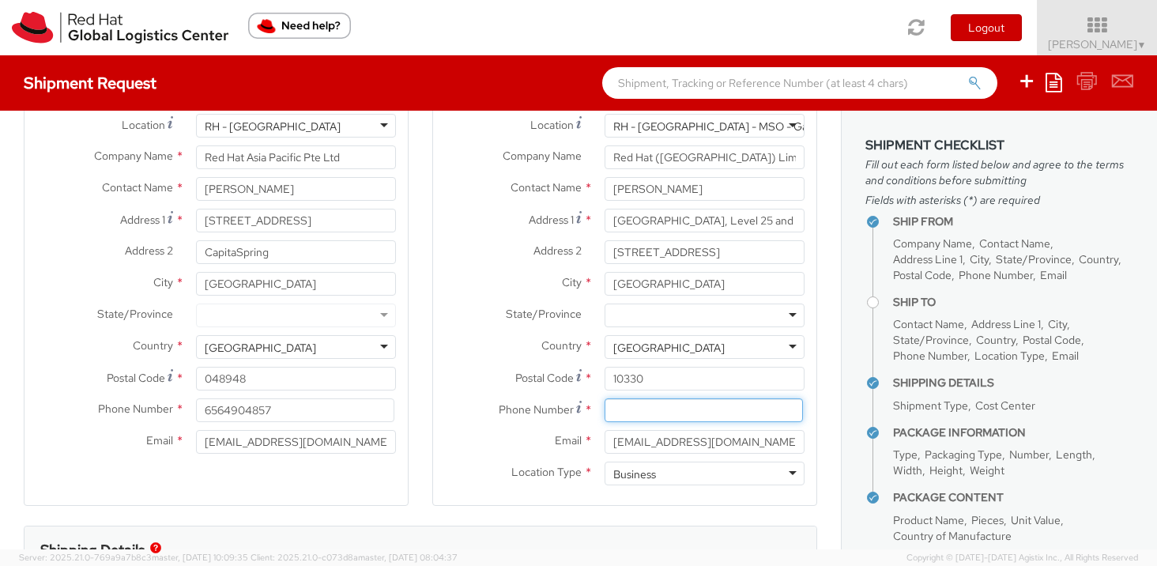
click at [698, 409] on input at bounding box center [703, 410] width 198 height 24
paste input "66 86 898 1177"
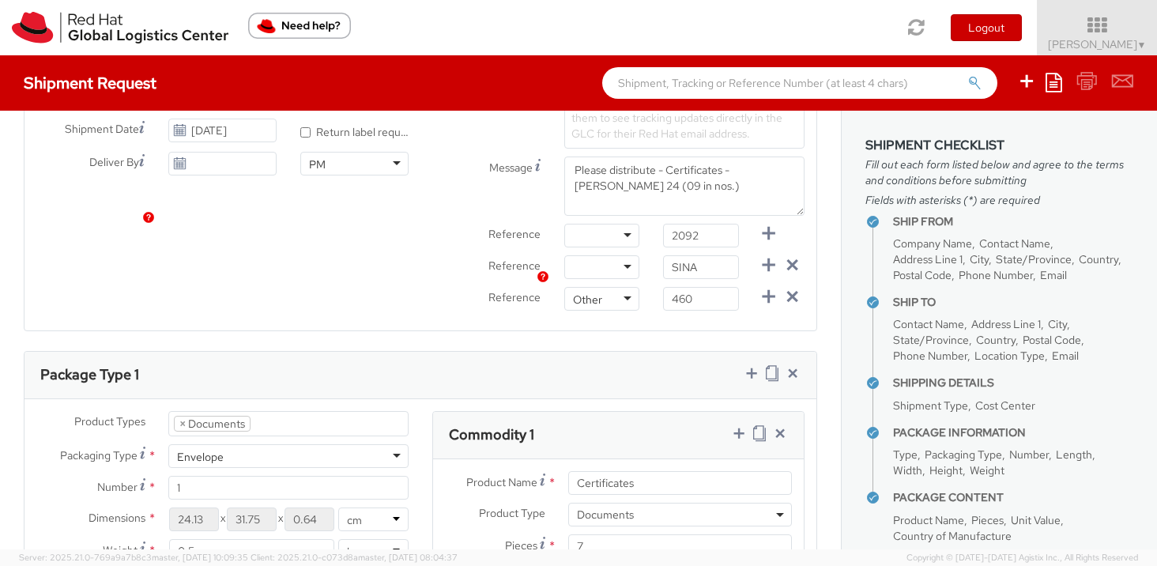
scroll to position [768, 0]
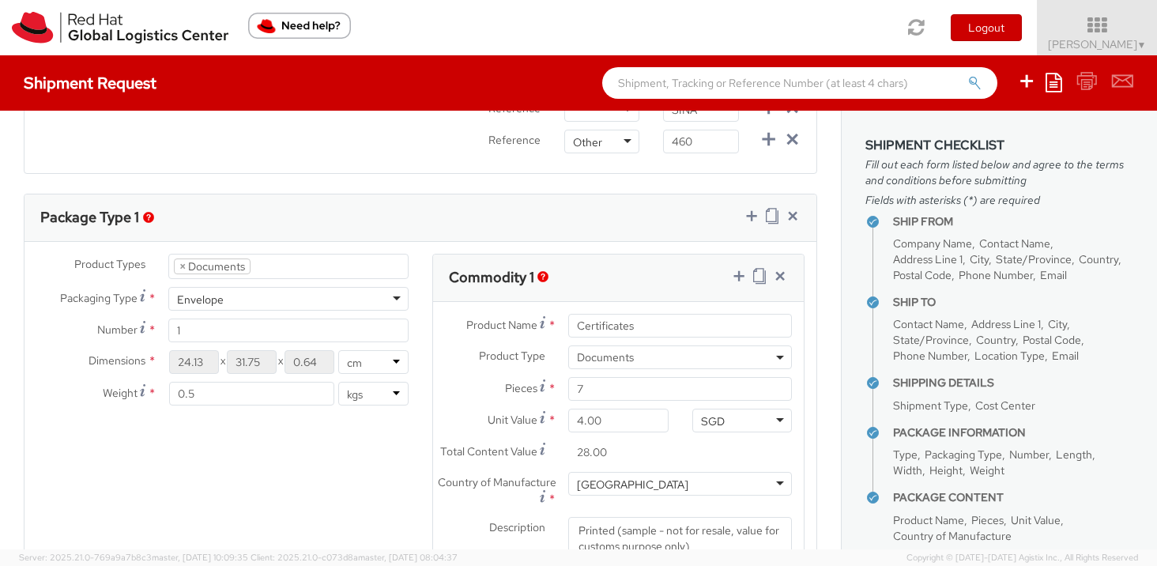
type input "66 86 898 1177"
click at [190, 333] on input "1" at bounding box center [288, 330] width 240 height 24
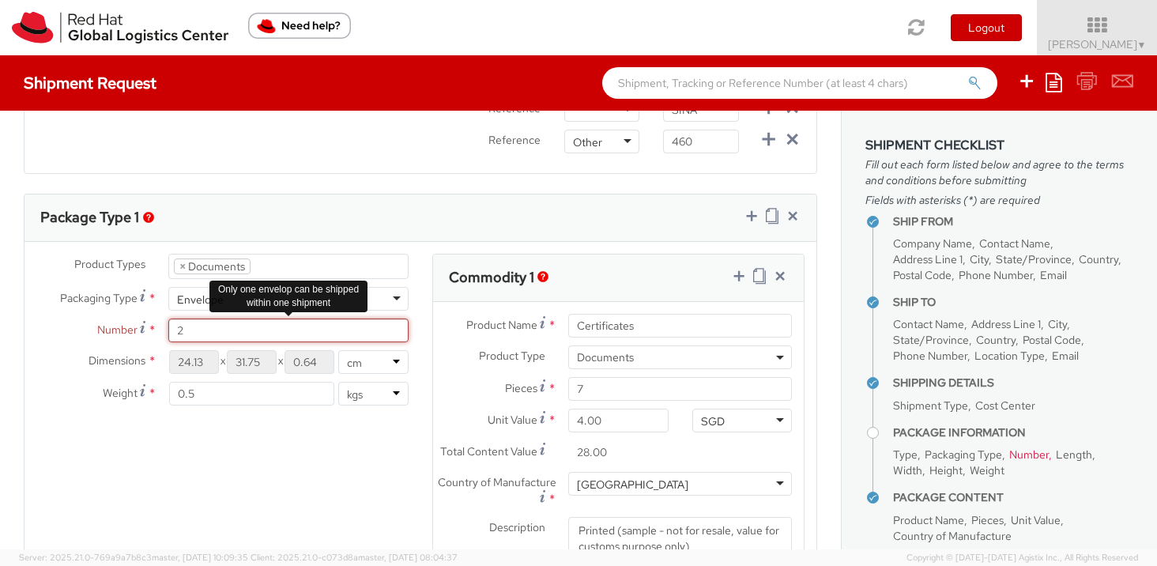
drag, startPoint x: 192, startPoint y: 333, endPoint x: 168, endPoint y: 333, distance: 23.7
click at [168, 333] on input "2" at bounding box center [288, 330] width 240 height 24
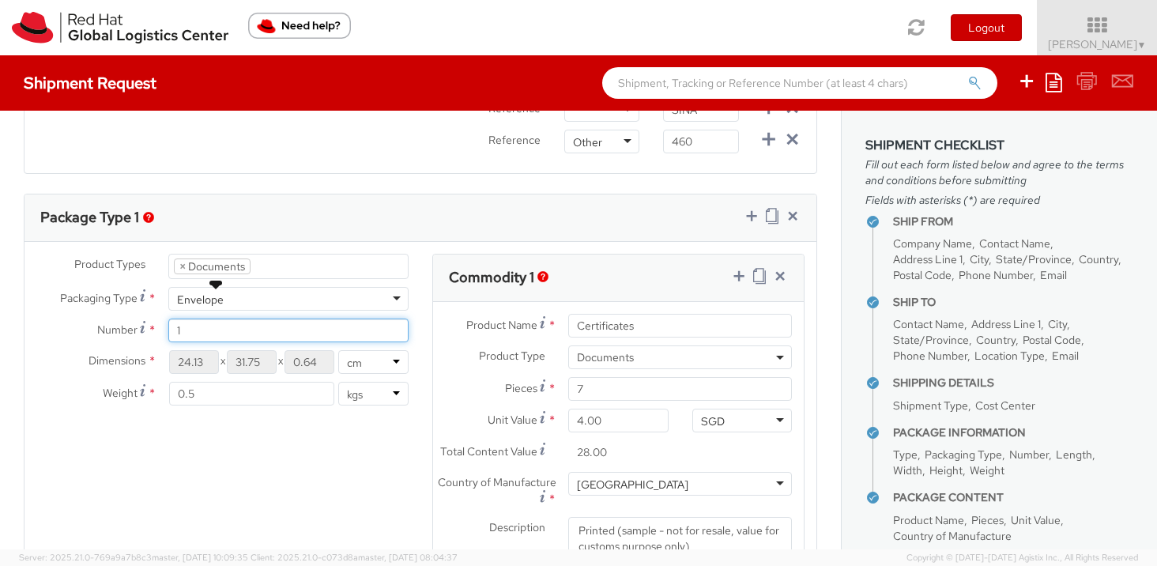
type input "1"
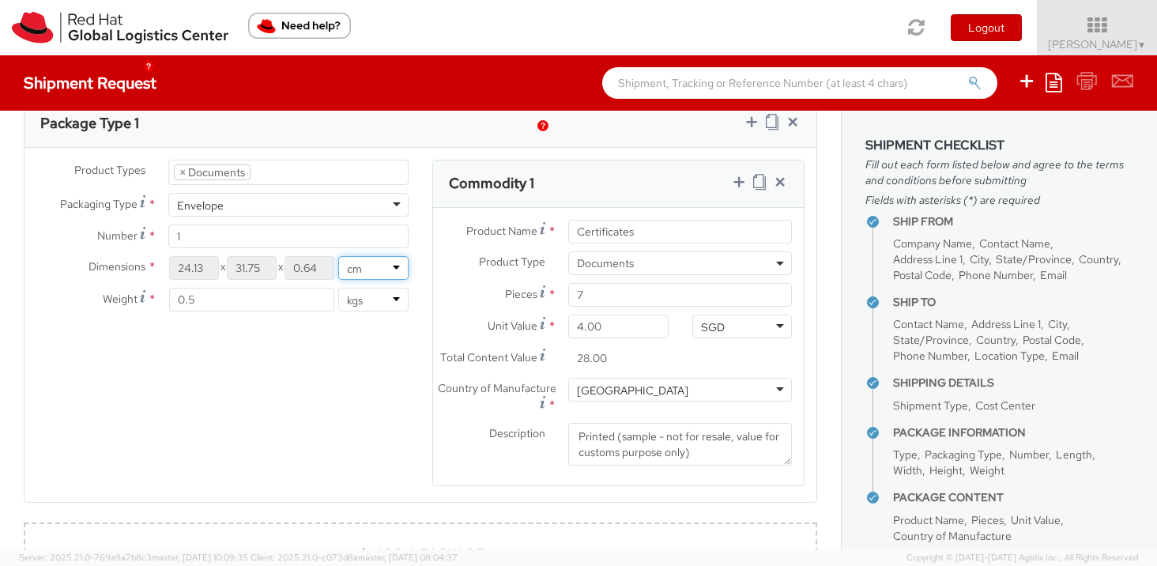
scroll to position [919, 0]
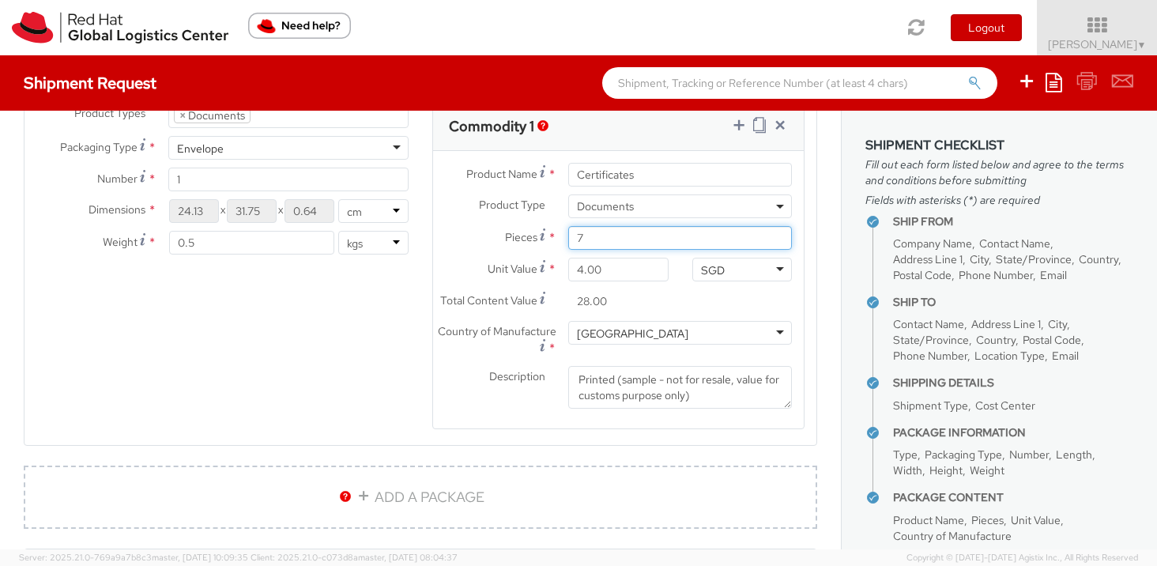
drag, startPoint x: 607, startPoint y: 239, endPoint x: 551, endPoint y: 238, distance: 56.1
click at [551, 238] on div "Pieces * 7" at bounding box center [618, 238] width 371 height 24
type input "2"
type input "8.00"
type input "2"
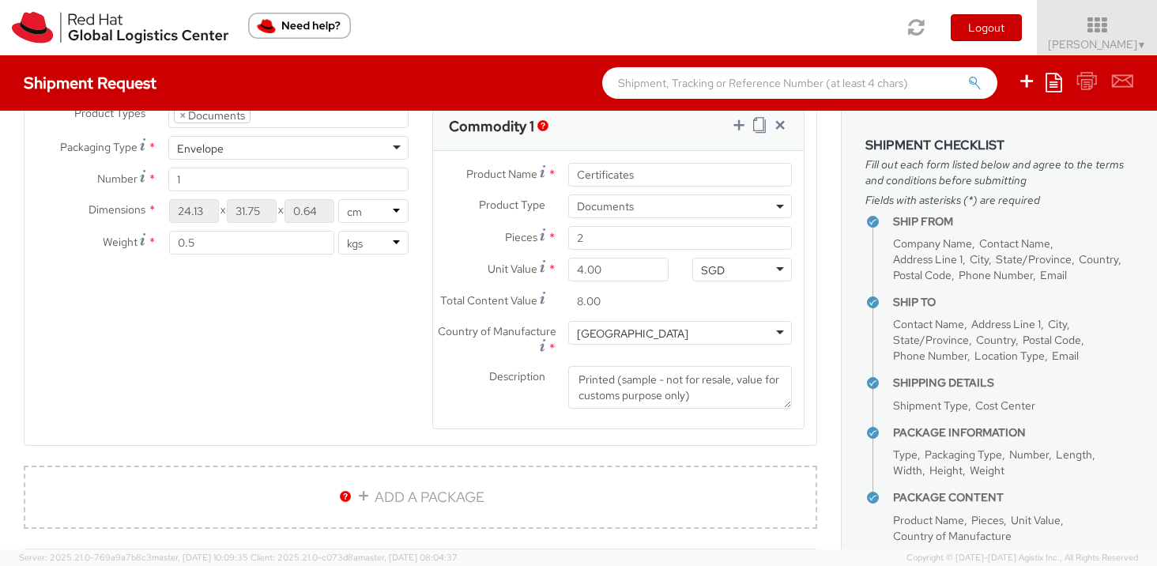
click at [263, 335] on div "Product Types * Documents Docking Station Laptop Monitor Other Hardware Server …" at bounding box center [420, 276] width 792 height 347
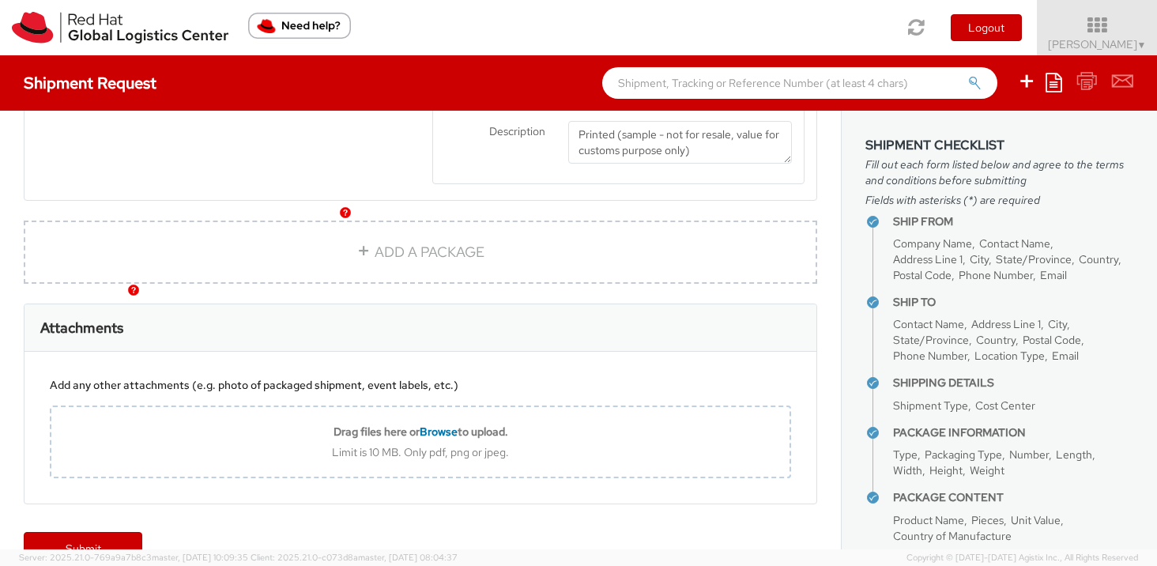
scroll to position [1202, 0]
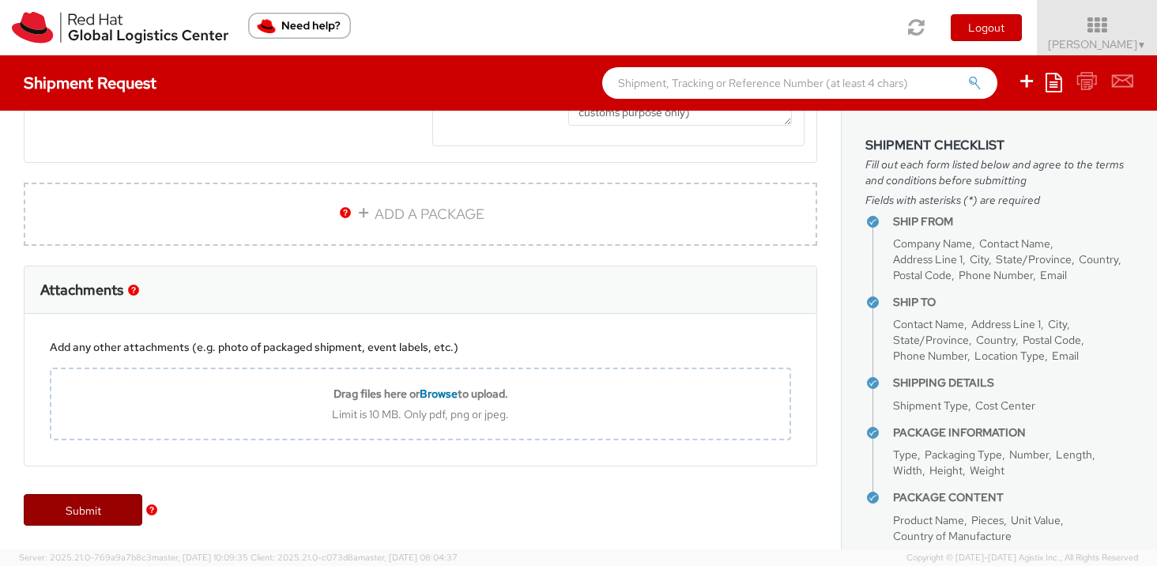
click at [92, 511] on link "Submit" at bounding box center [83, 510] width 119 height 32
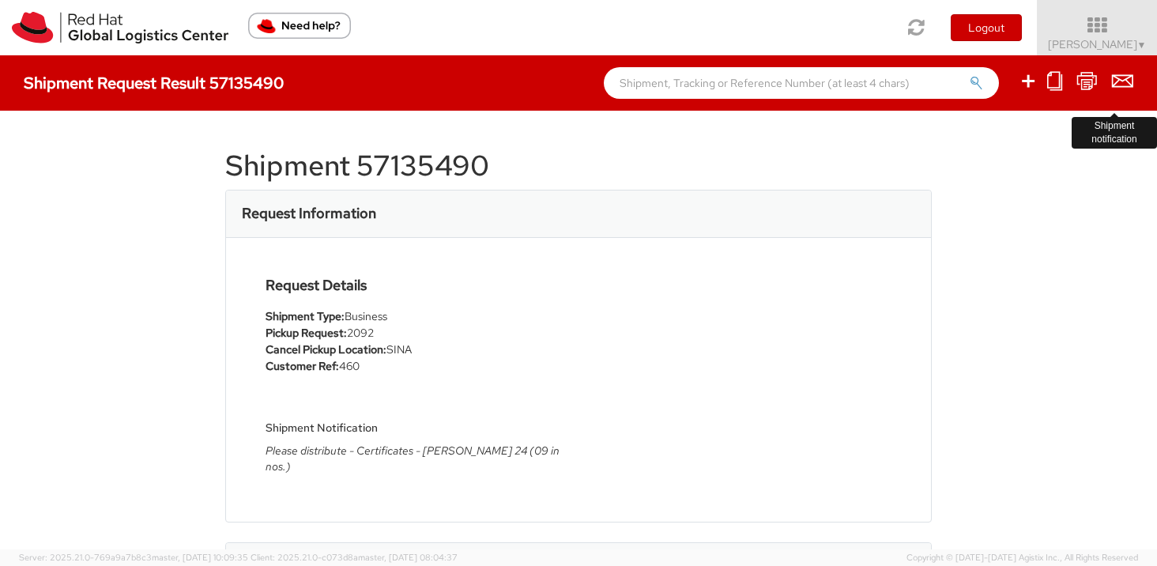
click at [1120, 81] on icon at bounding box center [1122, 81] width 21 height 20
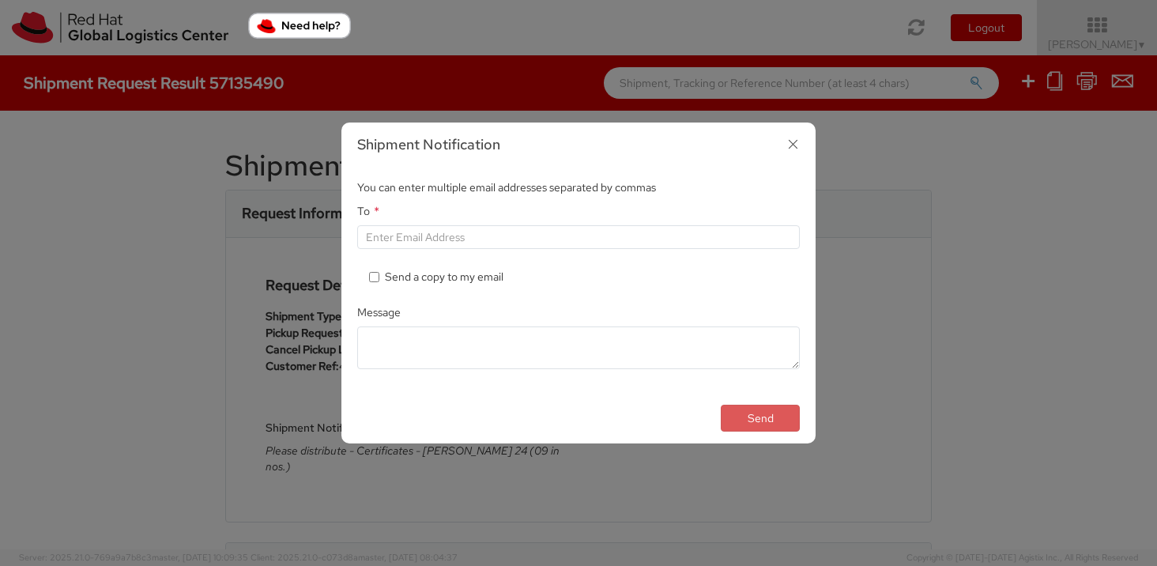
click at [798, 145] on icon "button" at bounding box center [792, 144] width 23 height 23
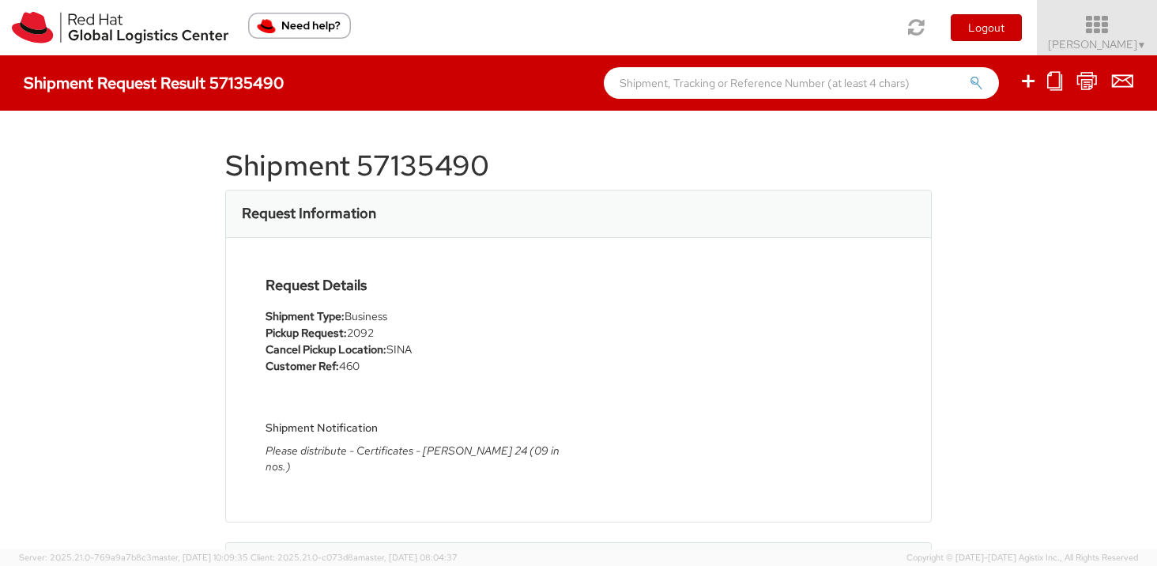
click at [1081, 17] on icon at bounding box center [1097, 25] width 138 height 22
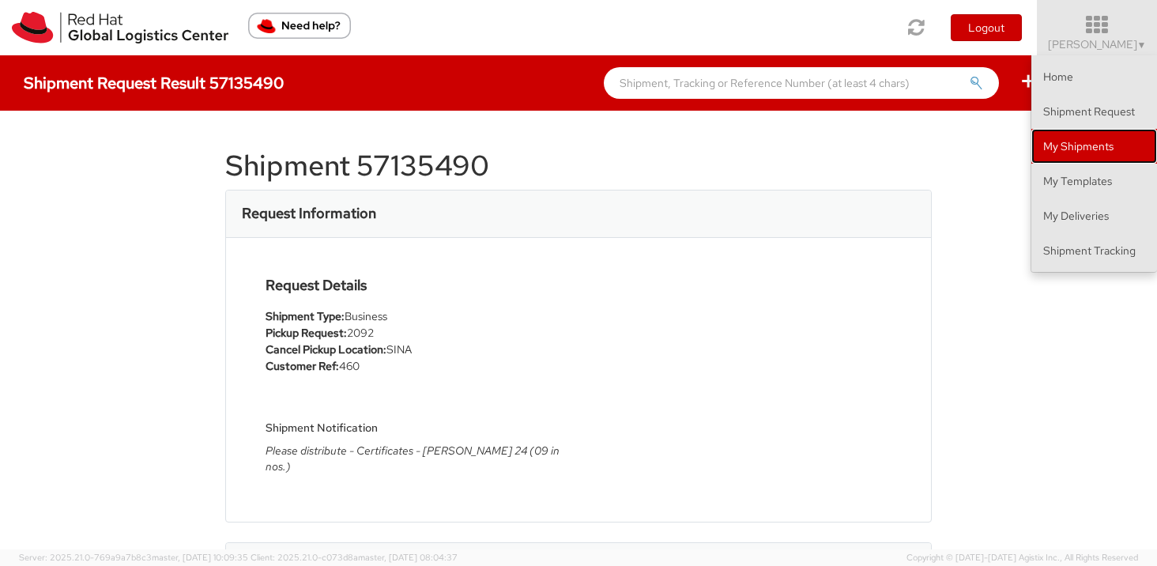
click at [1064, 129] on link "My Shipments" at bounding box center [1094, 146] width 126 height 35
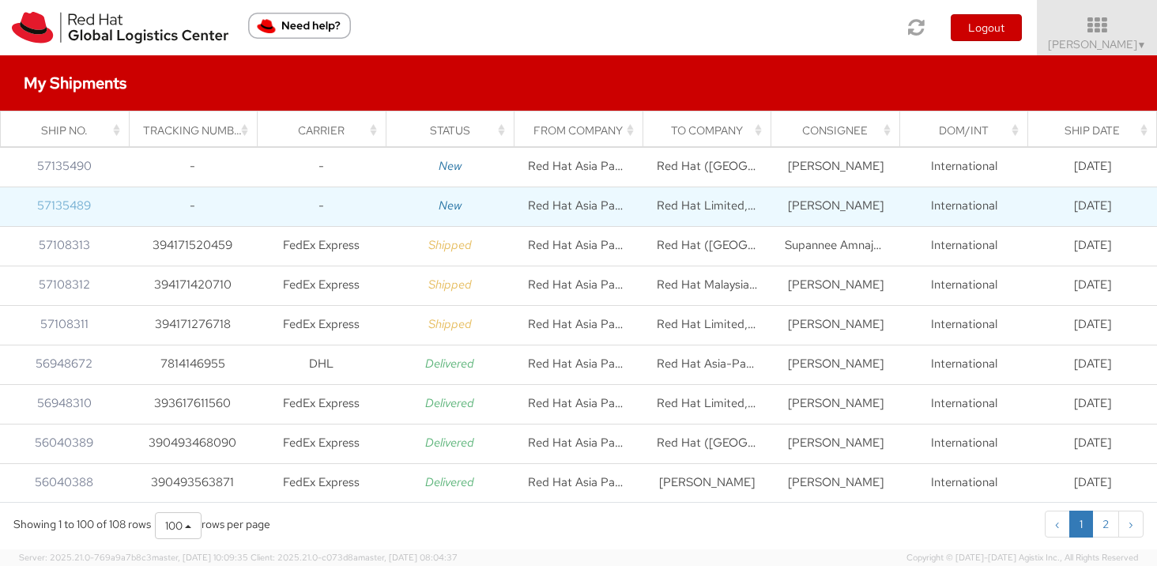
click at [49, 211] on link "57135489" at bounding box center [64, 206] width 54 height 16
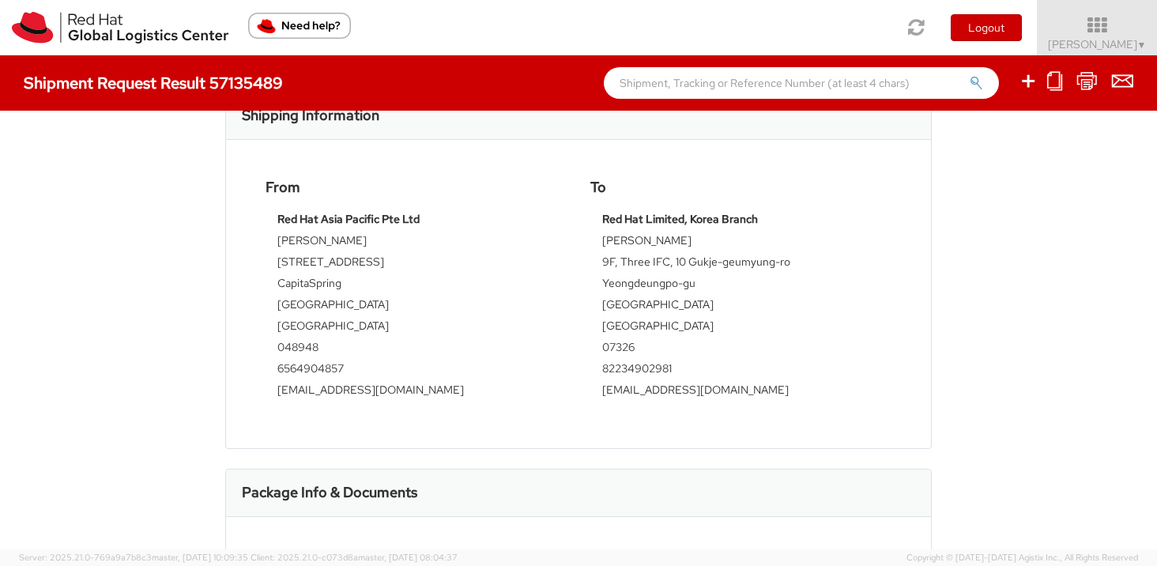
scroll to position [450, 0]
